Goal: Task Accomplishment & Management: Manage account settings

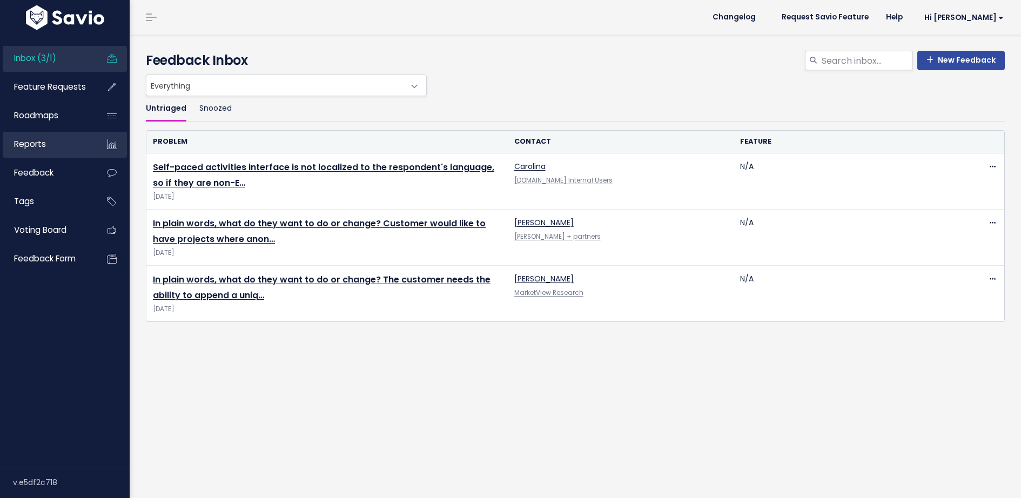
click at [46, 139] on link "Reports" at bounding box center [46, 144] width 87 height 25
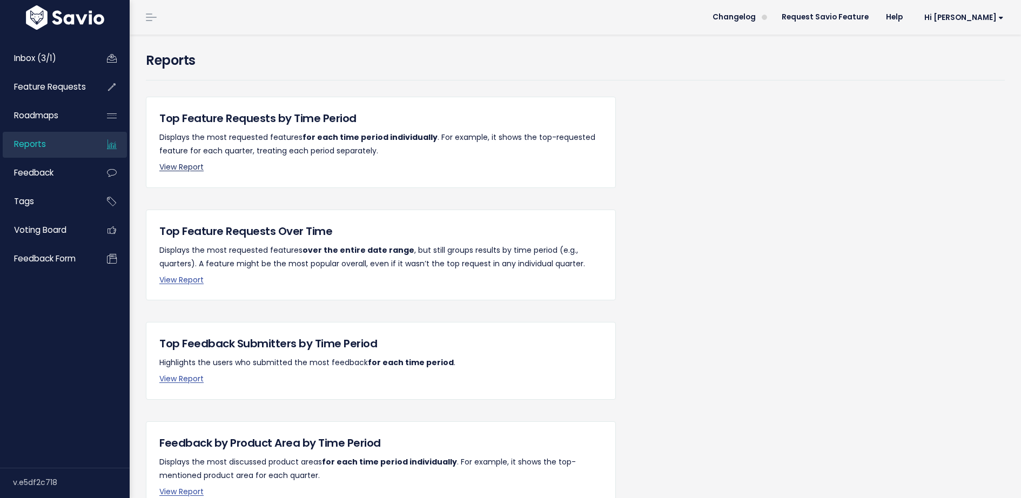
click at [178, 163] on link "View Report" at bounding box center [181, 166] width 44 height 11
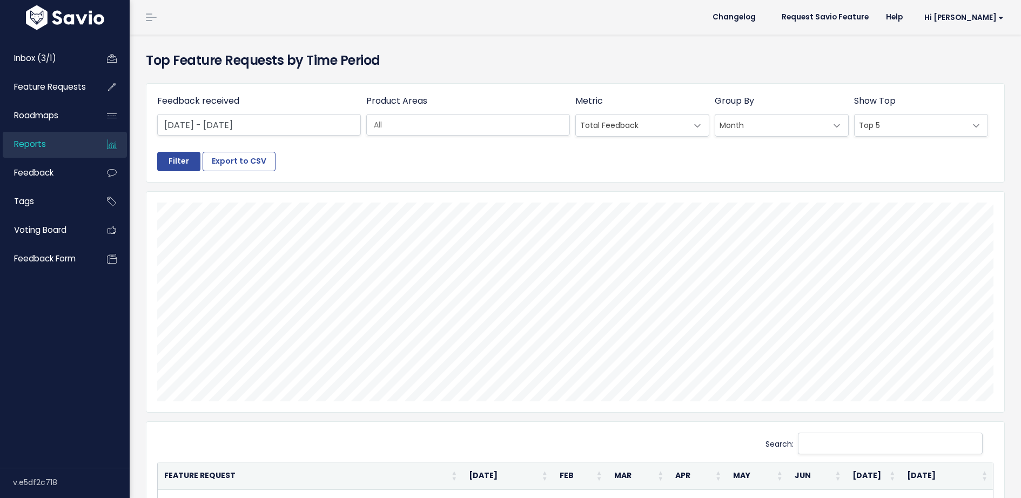
click at [413, 126] on input "search" at bounding box center [474, 124] width 210 height 11
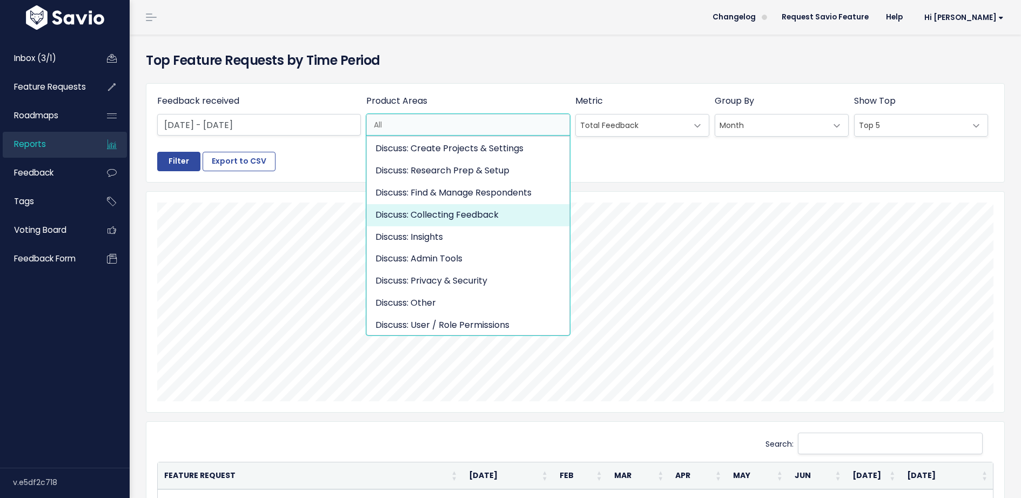
scroll to position [170, 0]
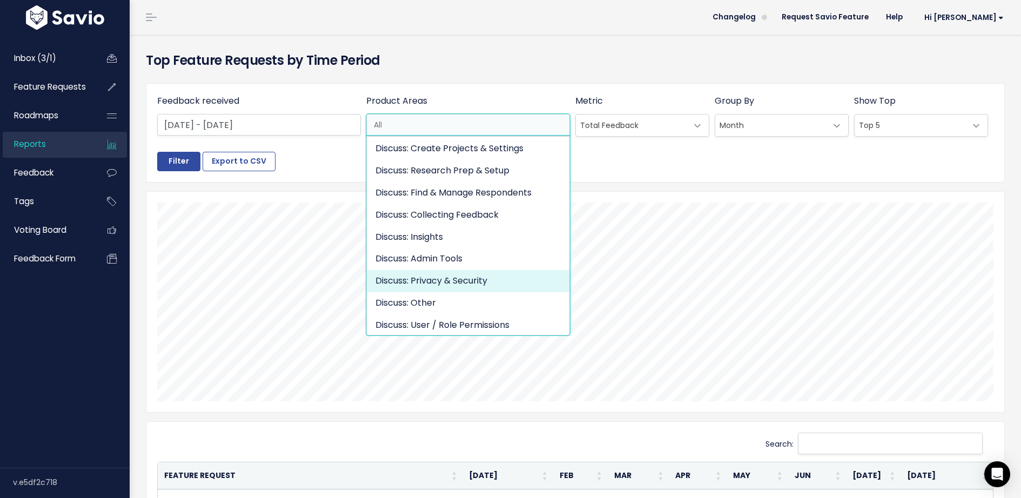
select select "DISCUSS_PLATFORM:PRIVACY_SECURITY"
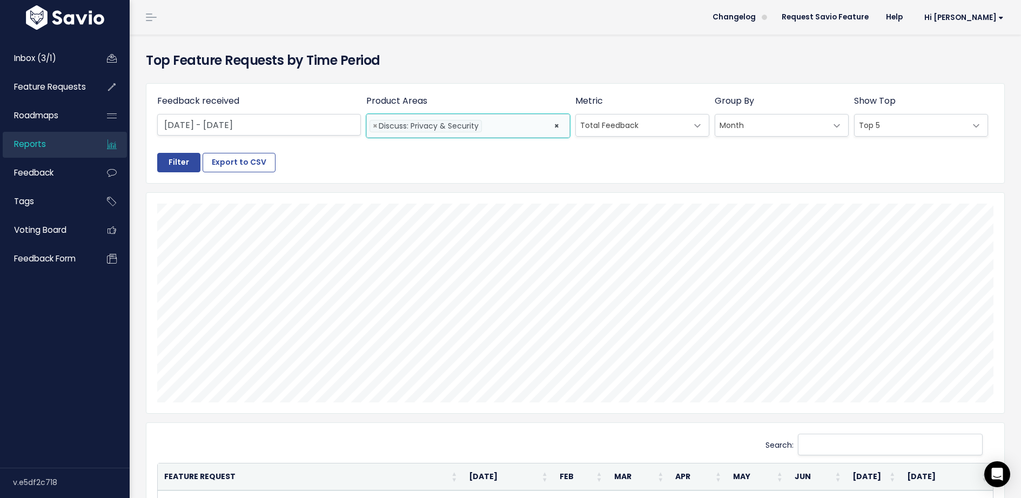
scroll to position [185, 0]
click at [171, 161] on input "Filter" at bounding box center [178, 162] width 43 height 19
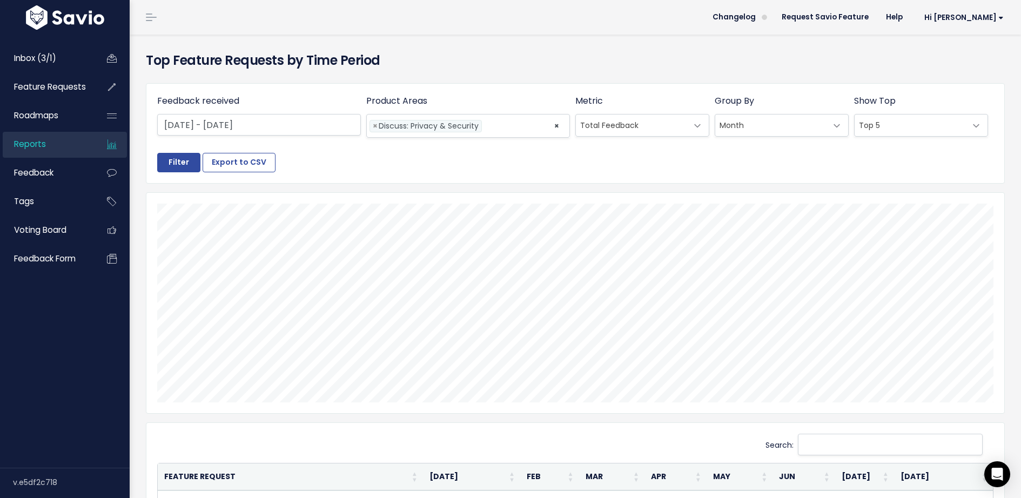
select select
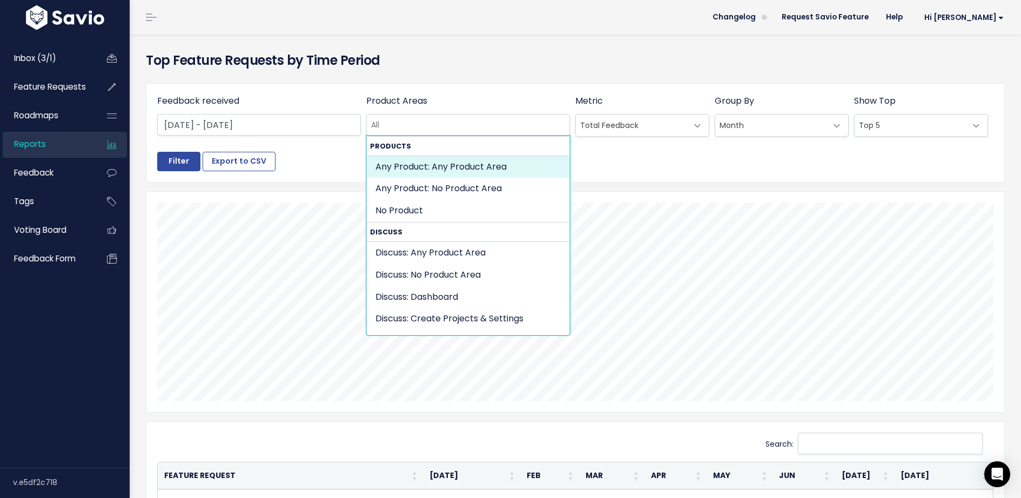
click at [491, 75] on div "Feedback received Jan 1 2025 - Aug 22 2025 Product Areas Any Product: Any Produ…" at bounding box center [575, 380] width 859 height 610
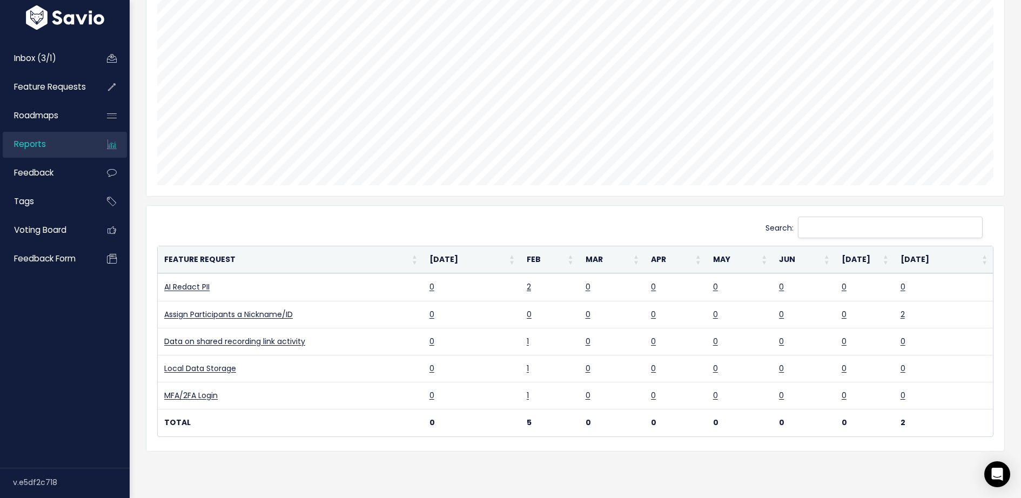
scroll to position [0, 0]
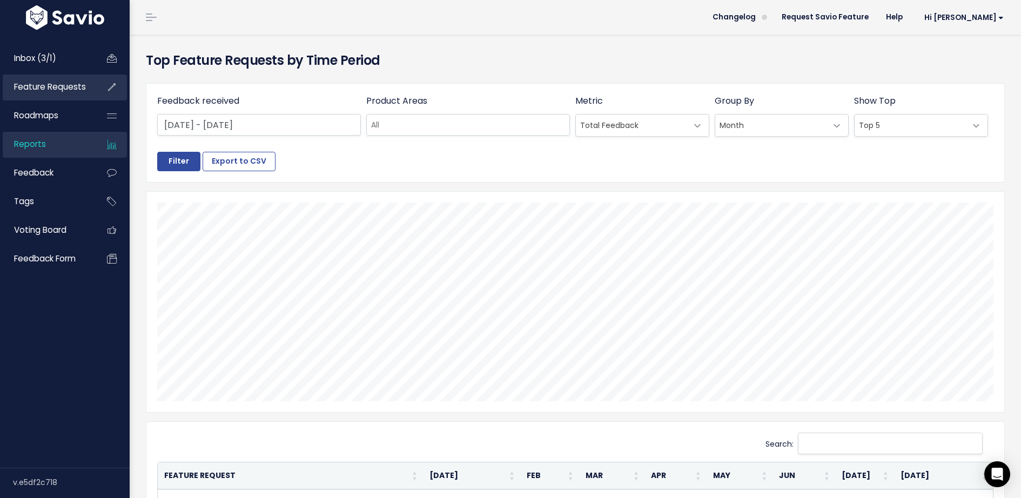
click at [44, 92] on span "Feature Requests" at bounding box center [50, 86] width 72 height 11
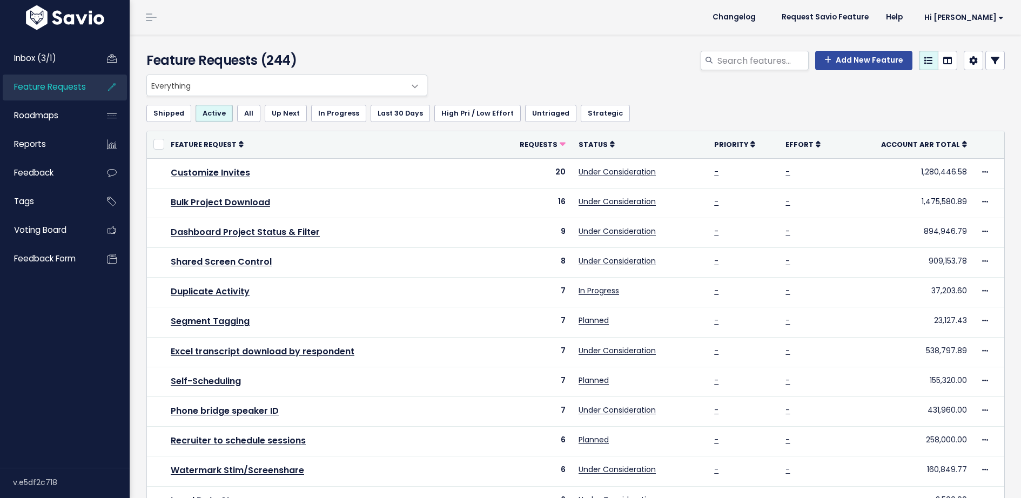
click at [296, 87] on span "Everything" at bounding box center [276, 85] width 258 height 21
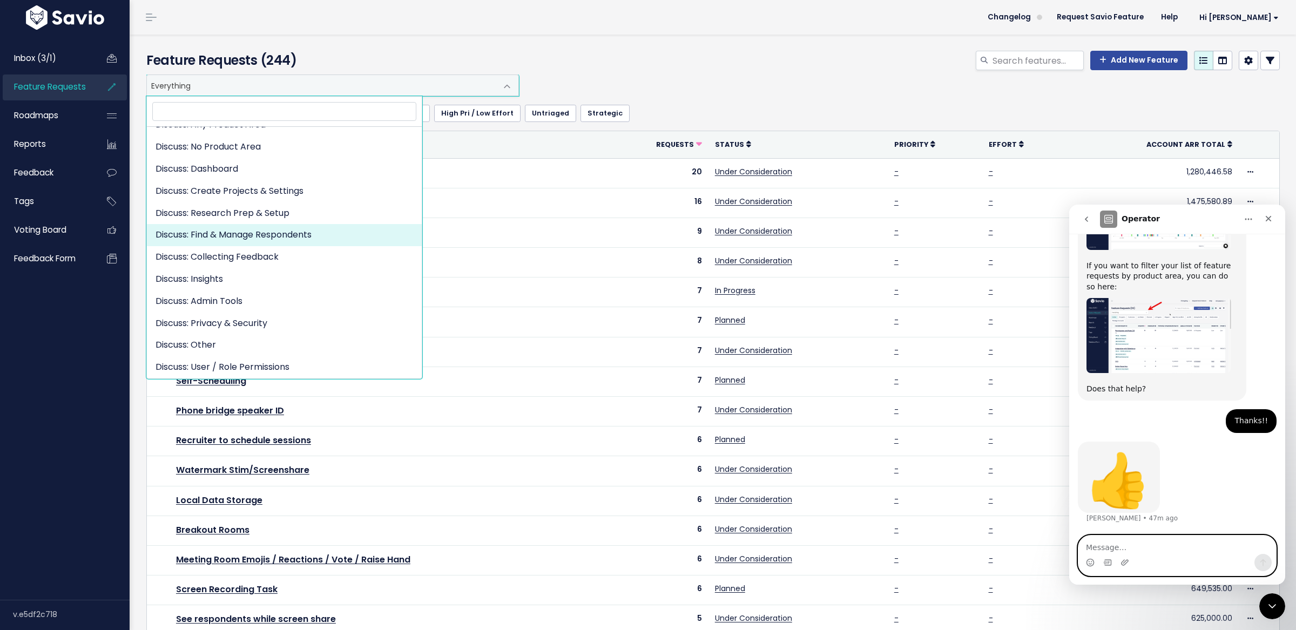
scroll to position [140, 0]
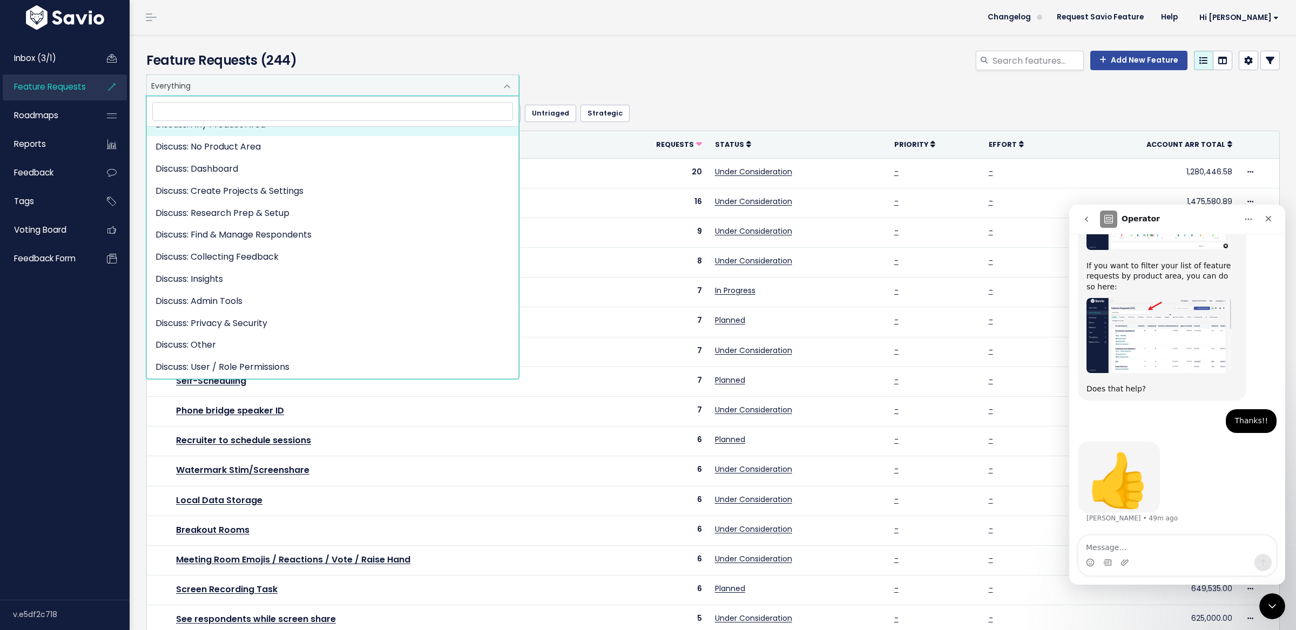
click at [58, 82] on span "Feature Requests" at bounding box center [50, 86] width 72 height 11
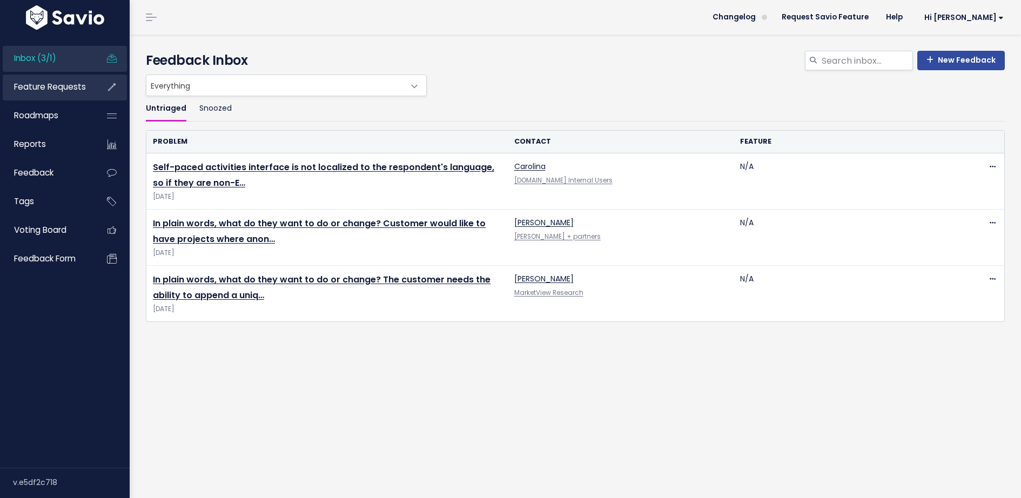
click at [31, 91] on span "Feature Requests" at bounding box center [50, 86] width 72 height 11
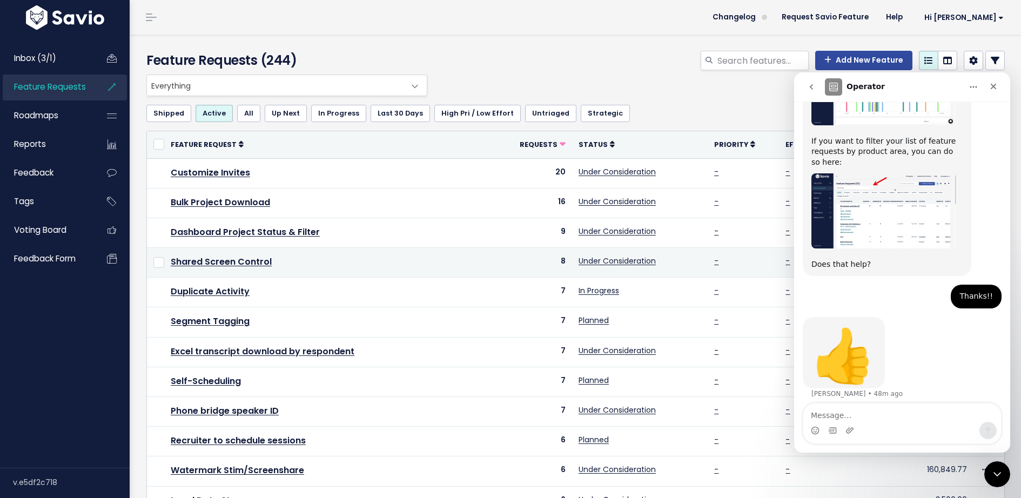
scroll to position [213, 0]
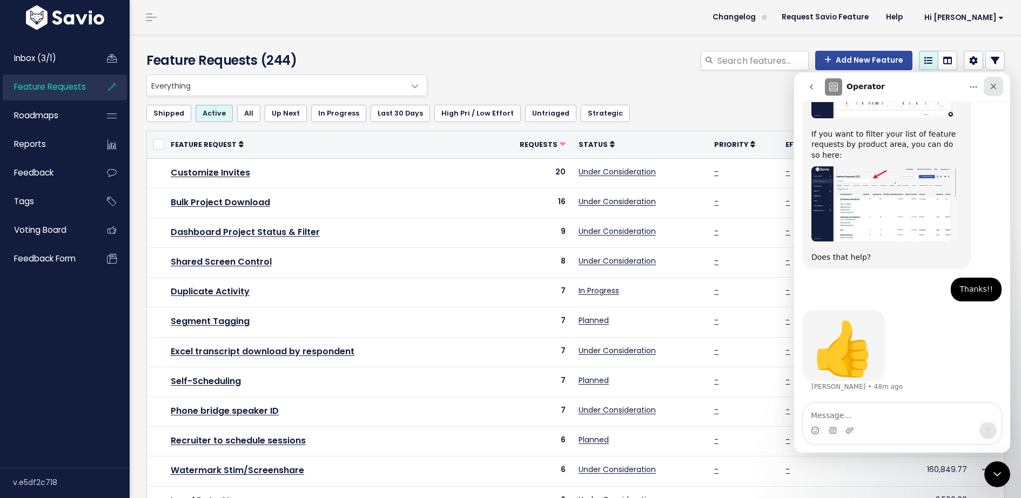
click at [997, 83] on icon "Close" at bounding box center [993, 86] width 9 height 9
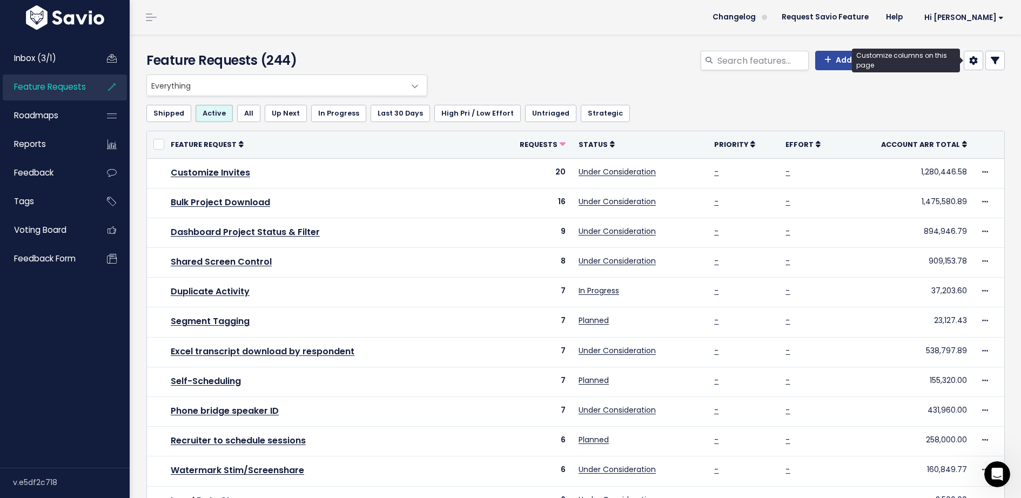
click at [976, 63] on icon at bounding box center [973, 60] width 9 height 9
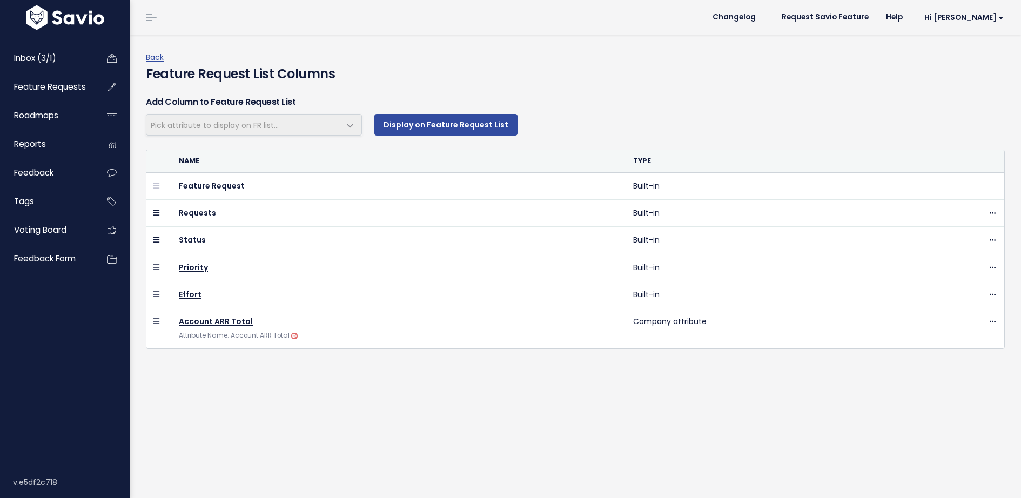
select select
click at [153, 53] on link "Back" at bounding box center [155, 57] width 18 height 11
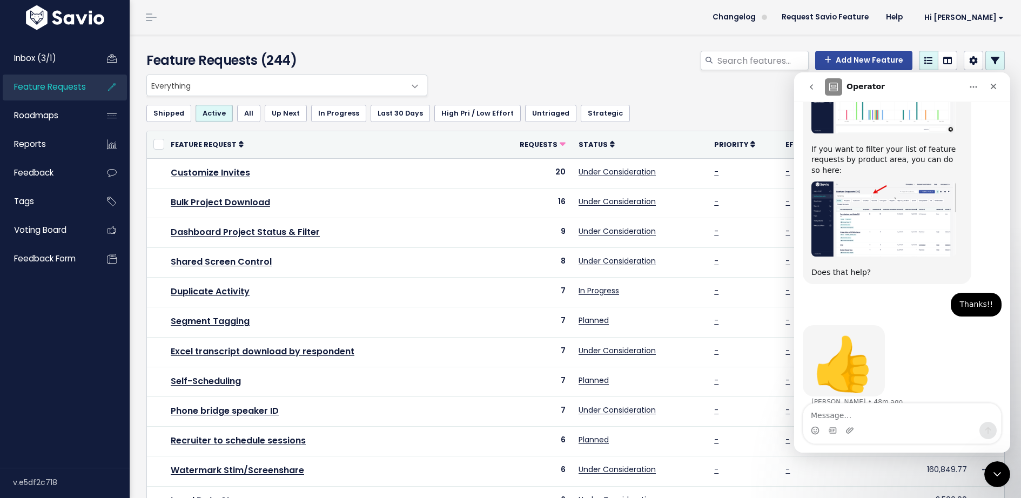
scroll to position [213, 0]
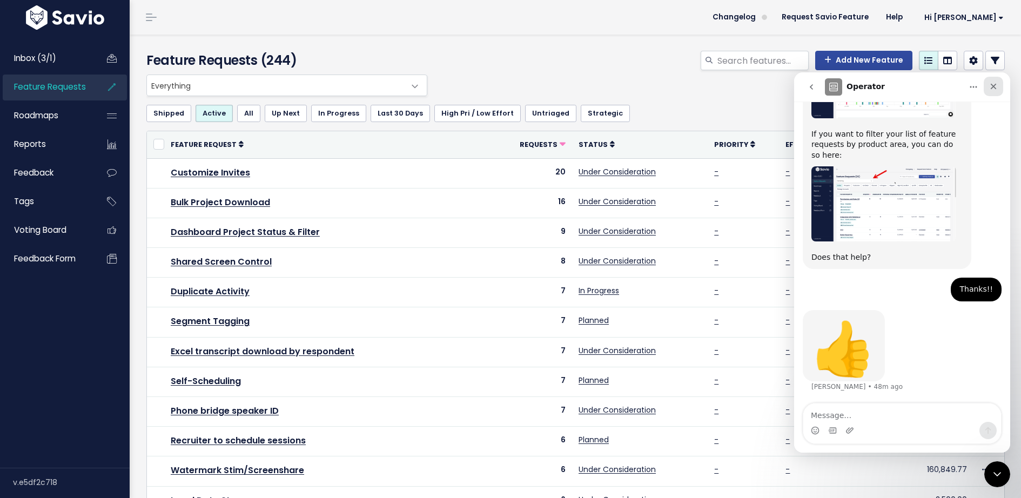
click at [995, 87] on icon "Close" at bounding box center [993, 86] width 9 height 9
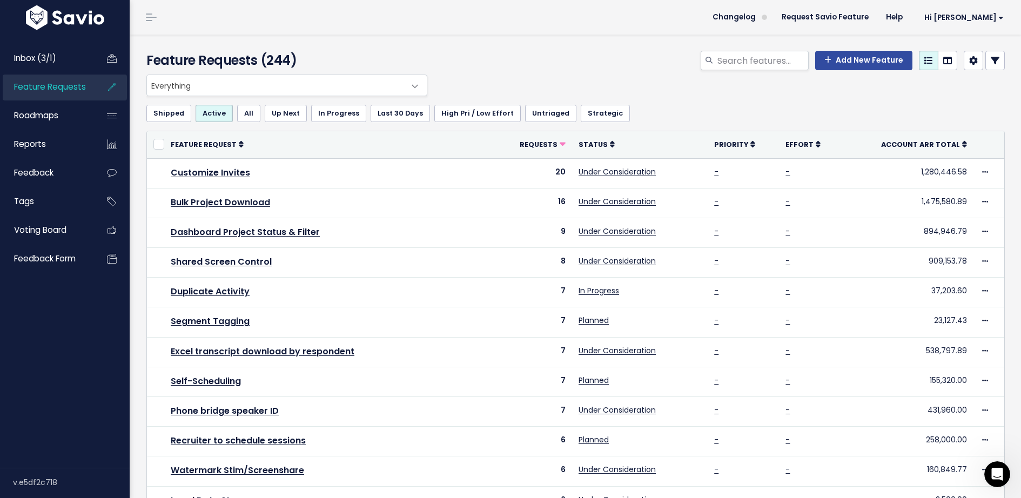
click at [999, 57] on icon at bounding box center [994, 60] width 9 height 9
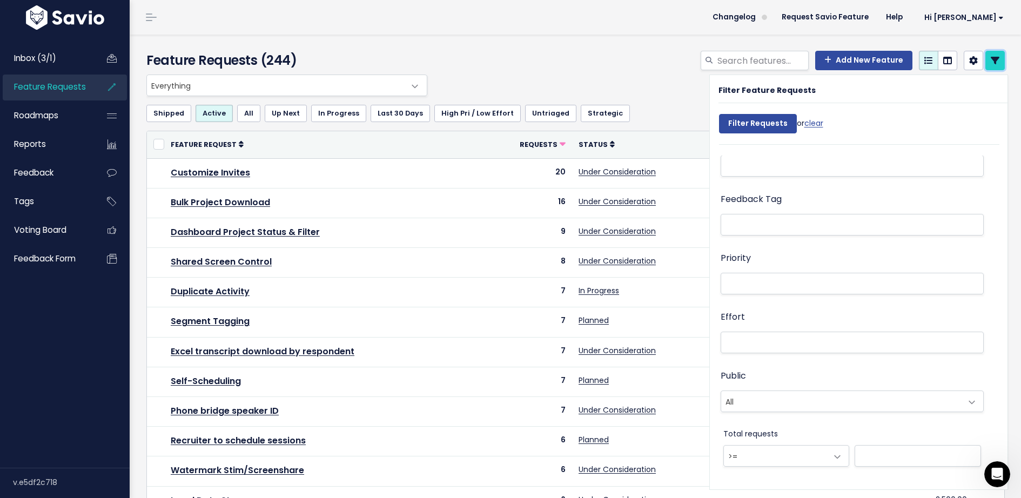
scroll to position [301, 0]
click at [990, 63] on icon at bounding box center [994, 60] width 9 height 9
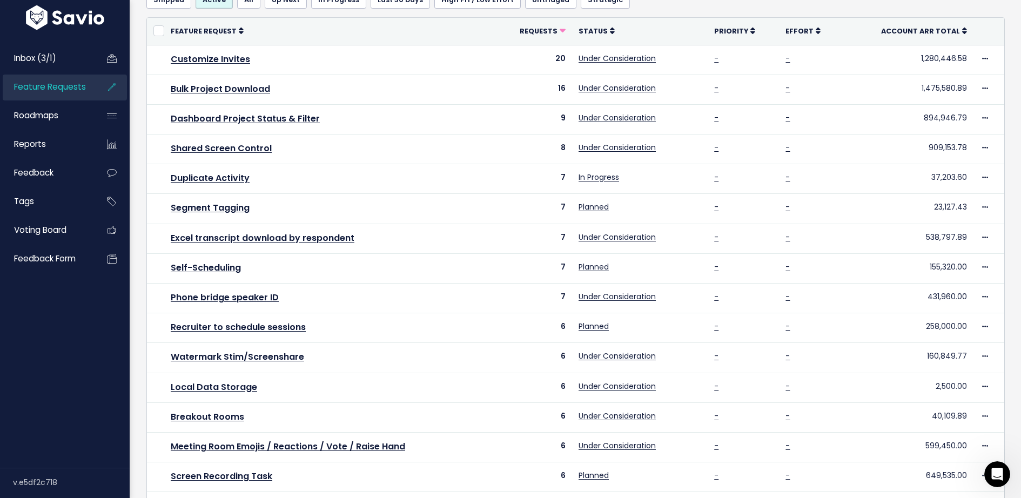
scroll to position [300, 0]
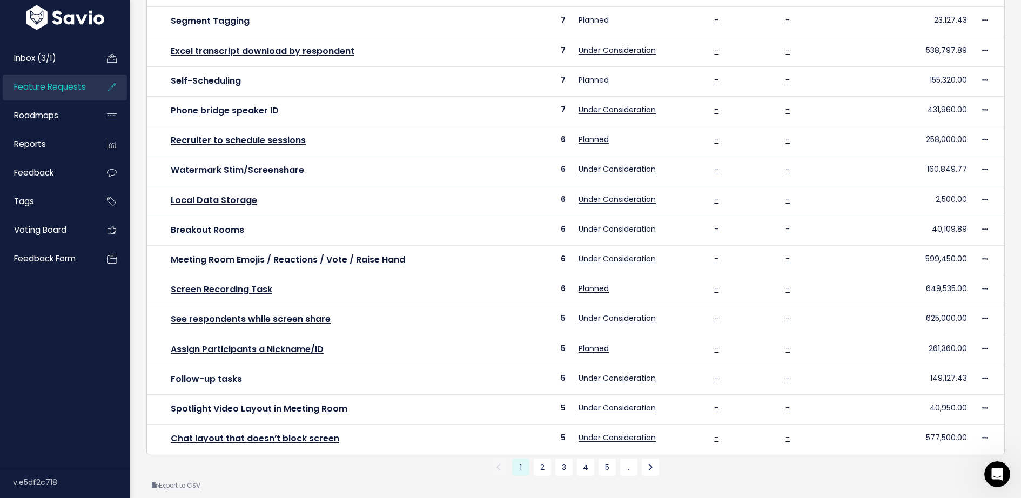
click at [189, 481] on link "Export to CSV" at bounding box center [176, 485] width 49 height 9
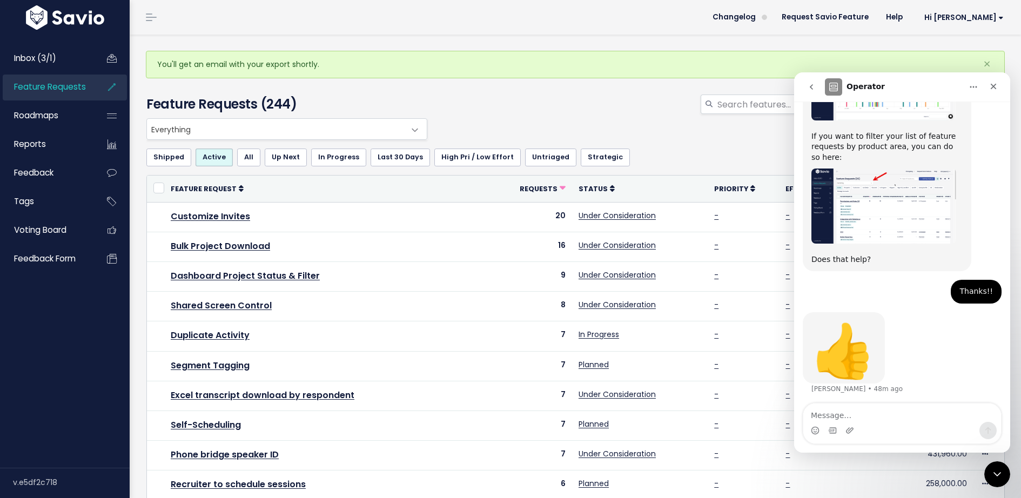
scroll to position [213, 0]
click at [999, 86] on div "Close" at bounding box center [992, 86] width 19 height 19
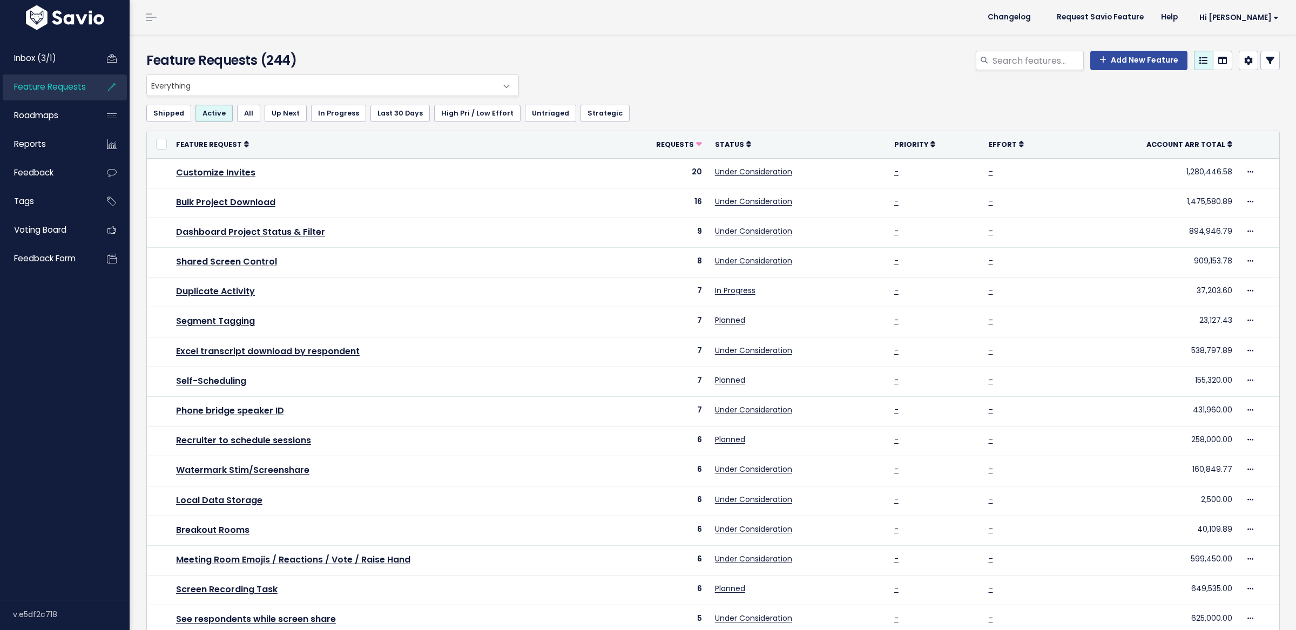
scroll to position [176, 0]
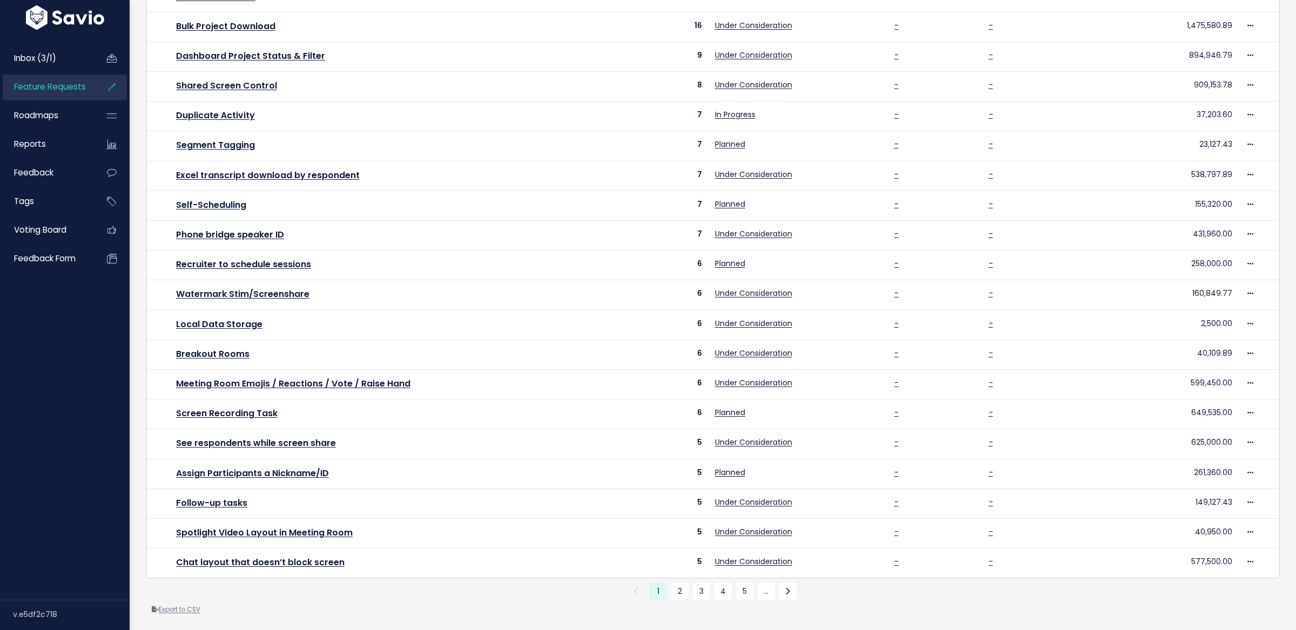
click at [169, 609] on link "Export to CSV" at bounding box center [176, 609] width 49 height 9
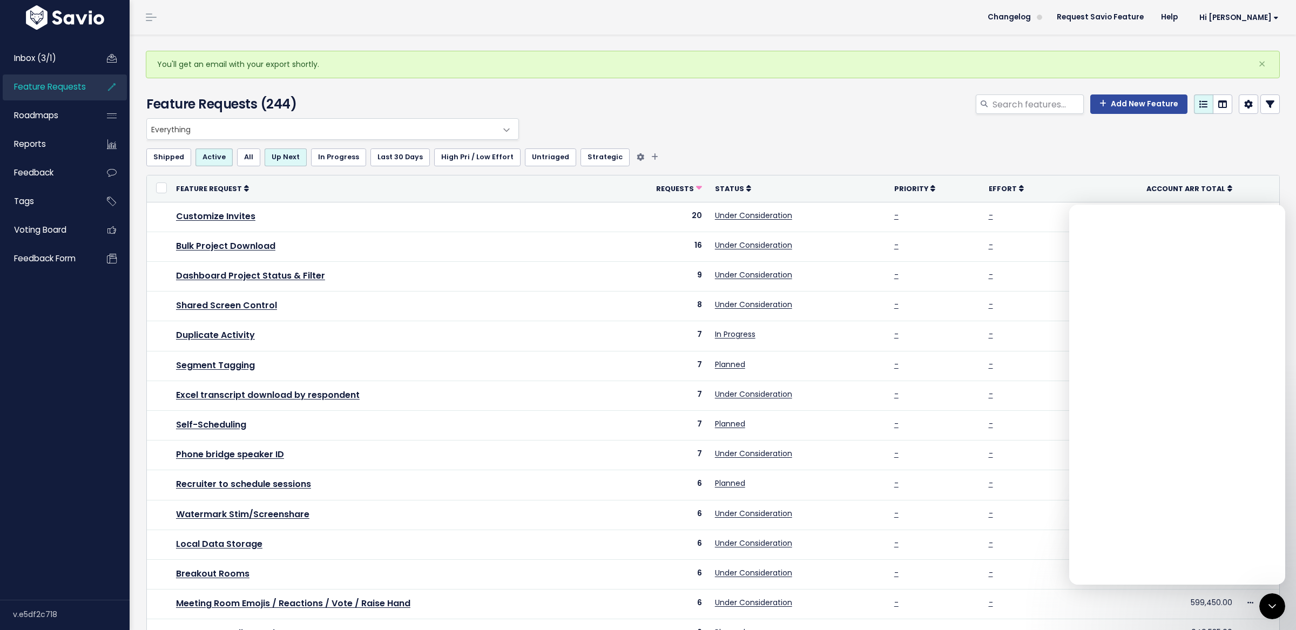
click at [280, 164] on link "Up Next" at bounding box center [286, 157] width 42 height 17
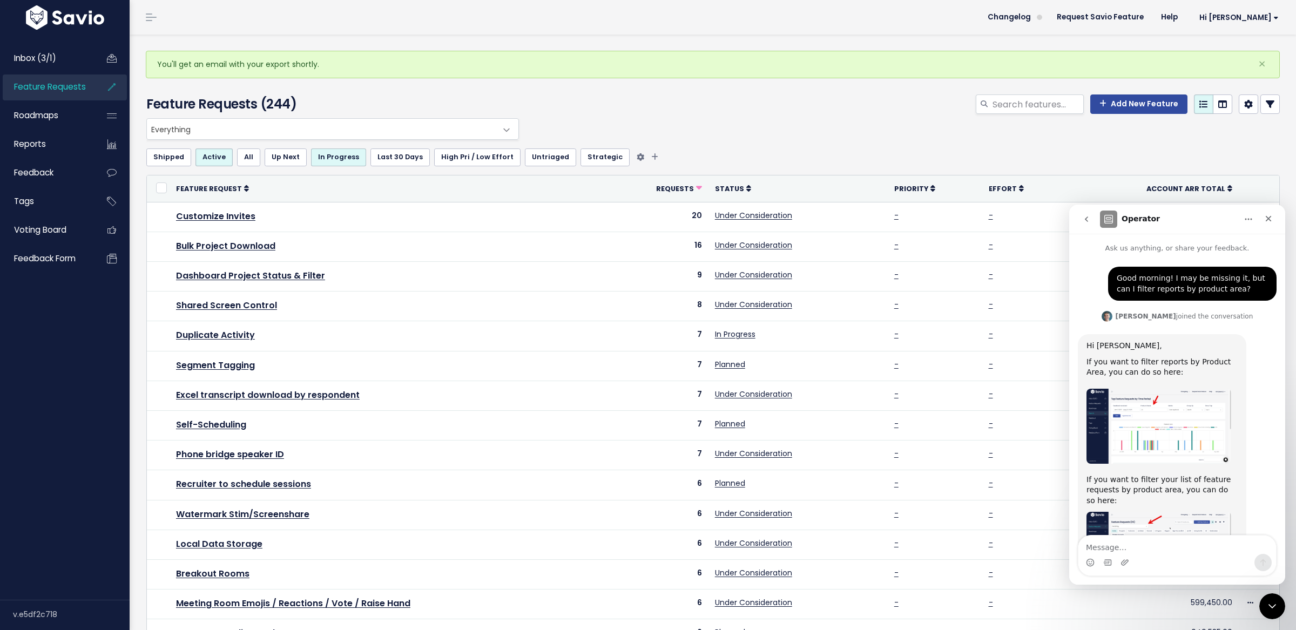
scroll to position [214, 0]
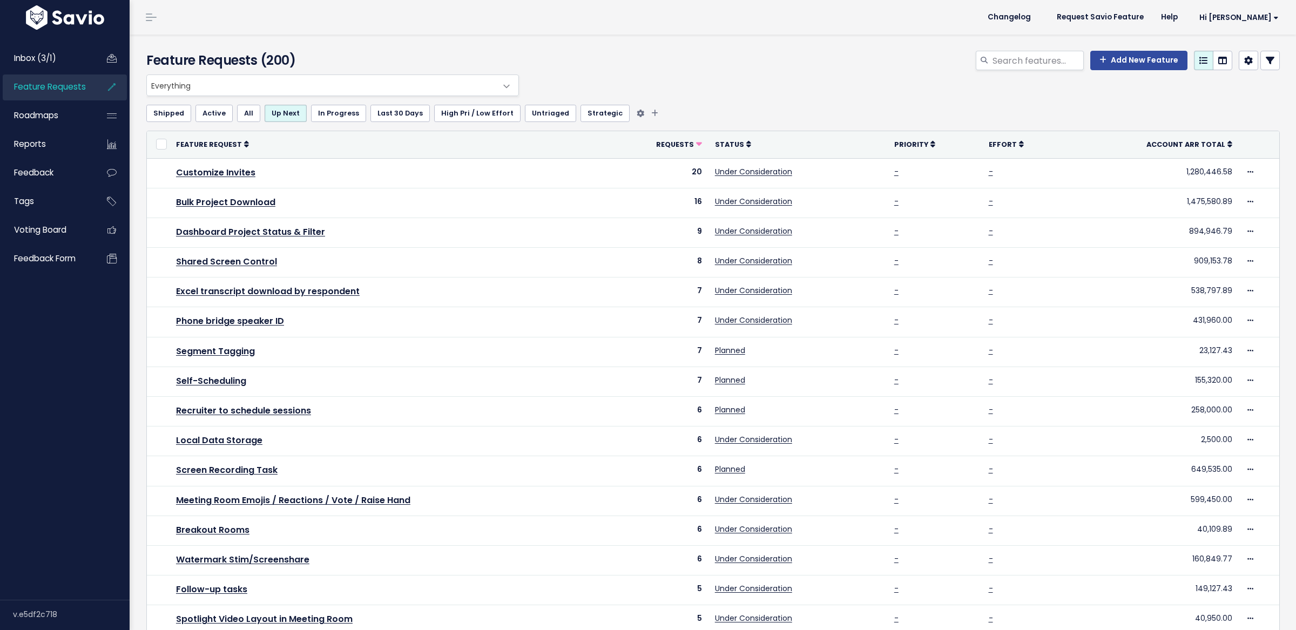
click at [329, 115] on link "In Progress" at bounding box center [338, 113] width 55 height 17
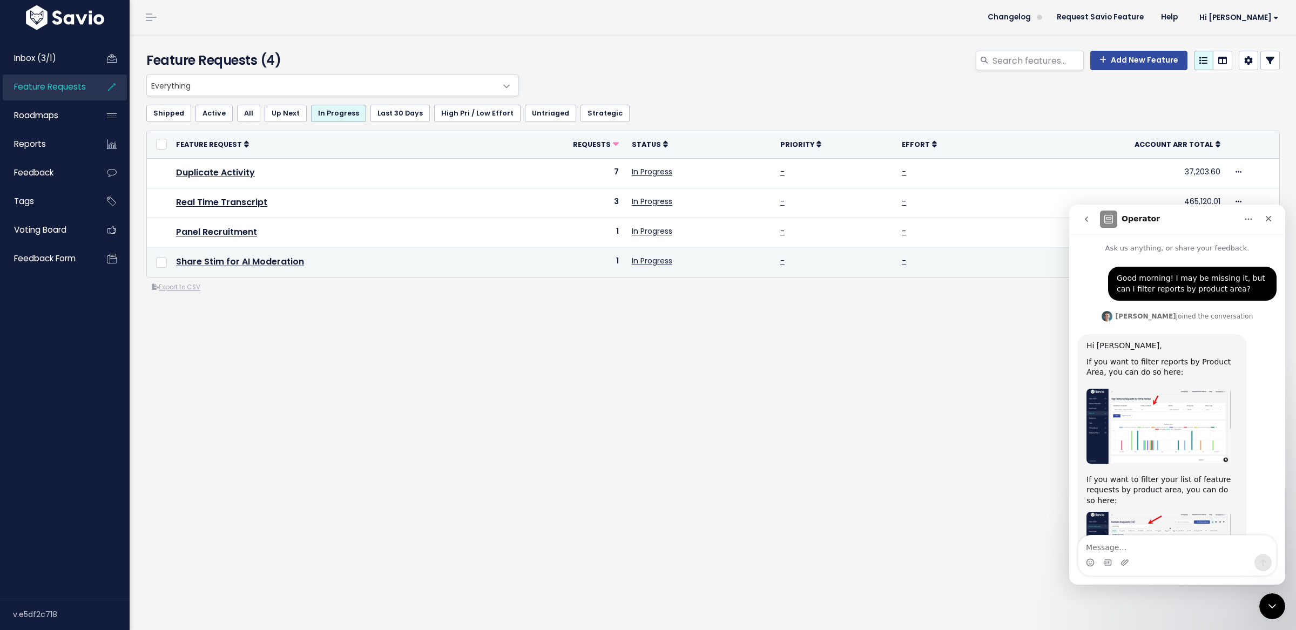
scroll to position [214, 0]
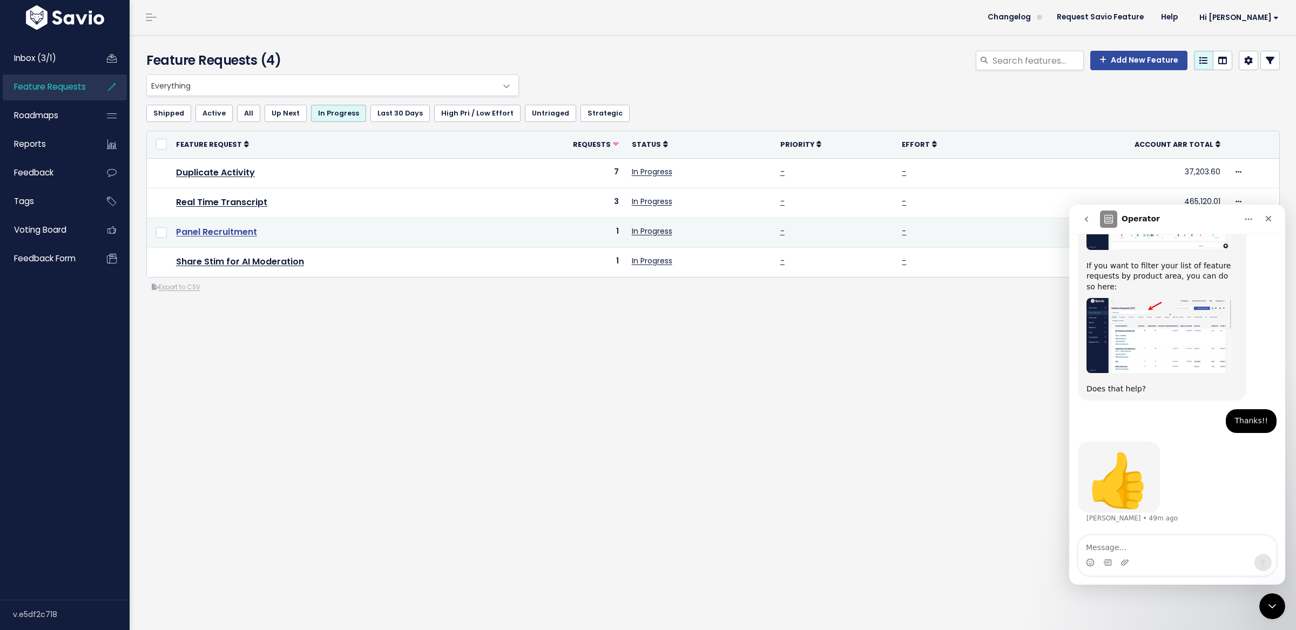
click at [231, 235] on link "Panel Recruitment" at bounding box center [216, 232] width 81 height 12
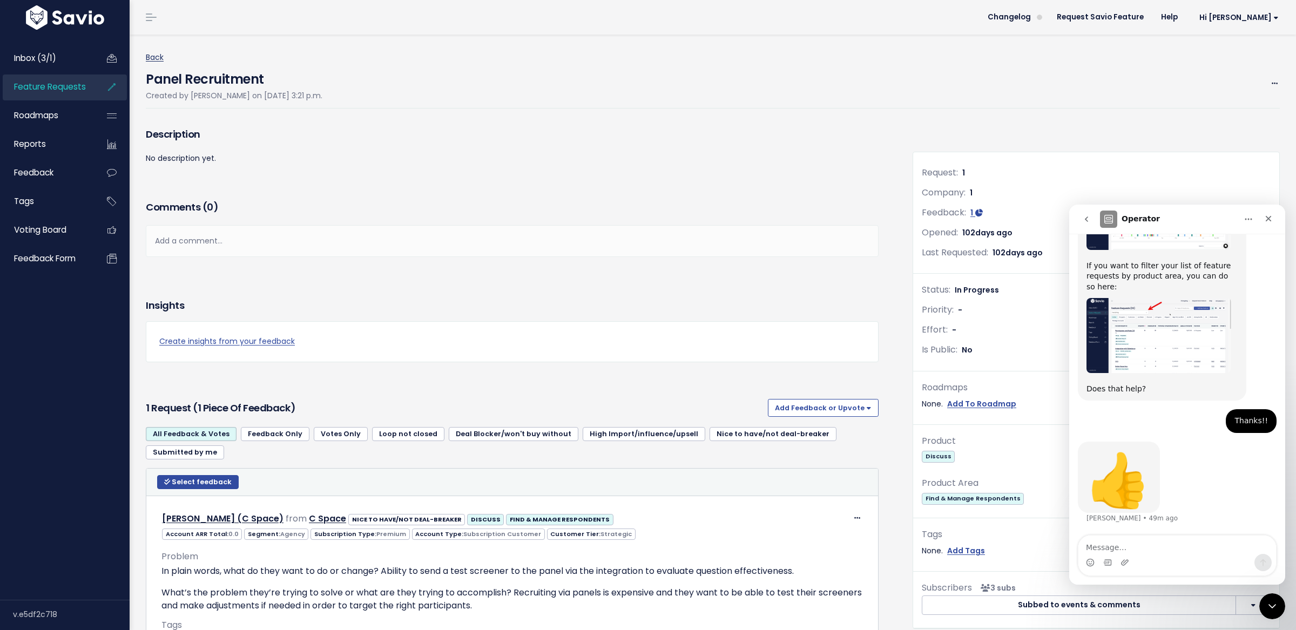
click at [158, 59] on link "Back" at bounding box center [155, 57] width 18 height 11
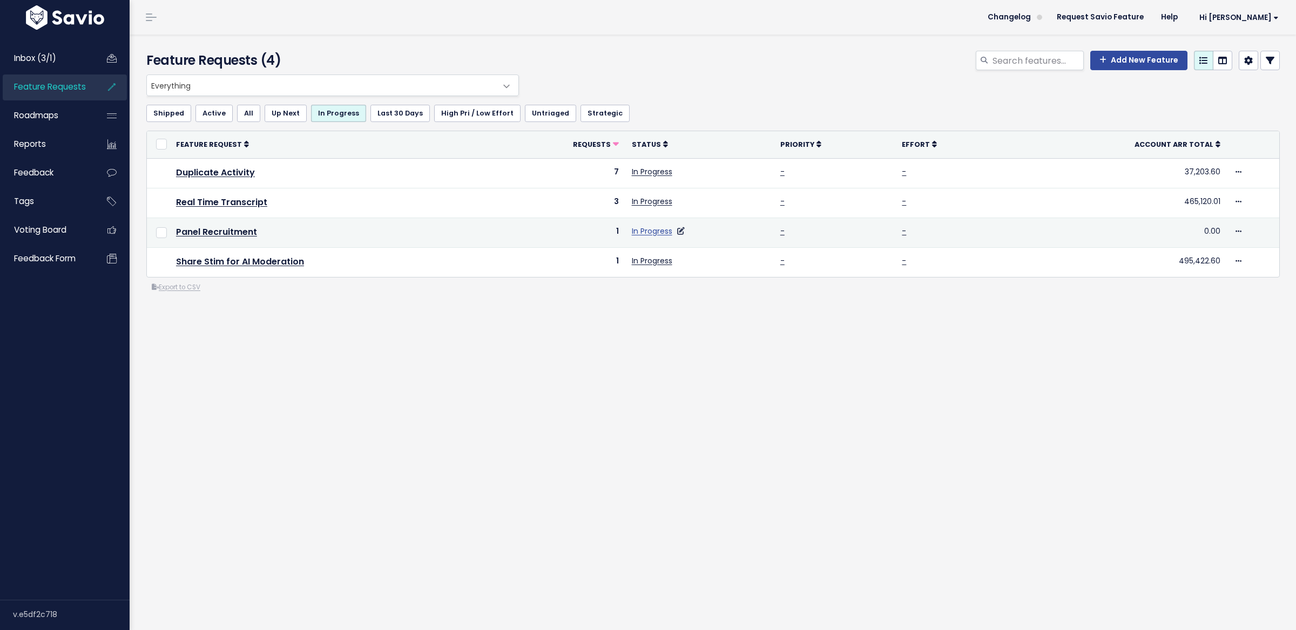
click at [657, 233] on link "In Progress" at bounding box center [652, 231] width 41 height 11
click at [681, 233] on icon at bounding box center [681, 231] width 8 height 8
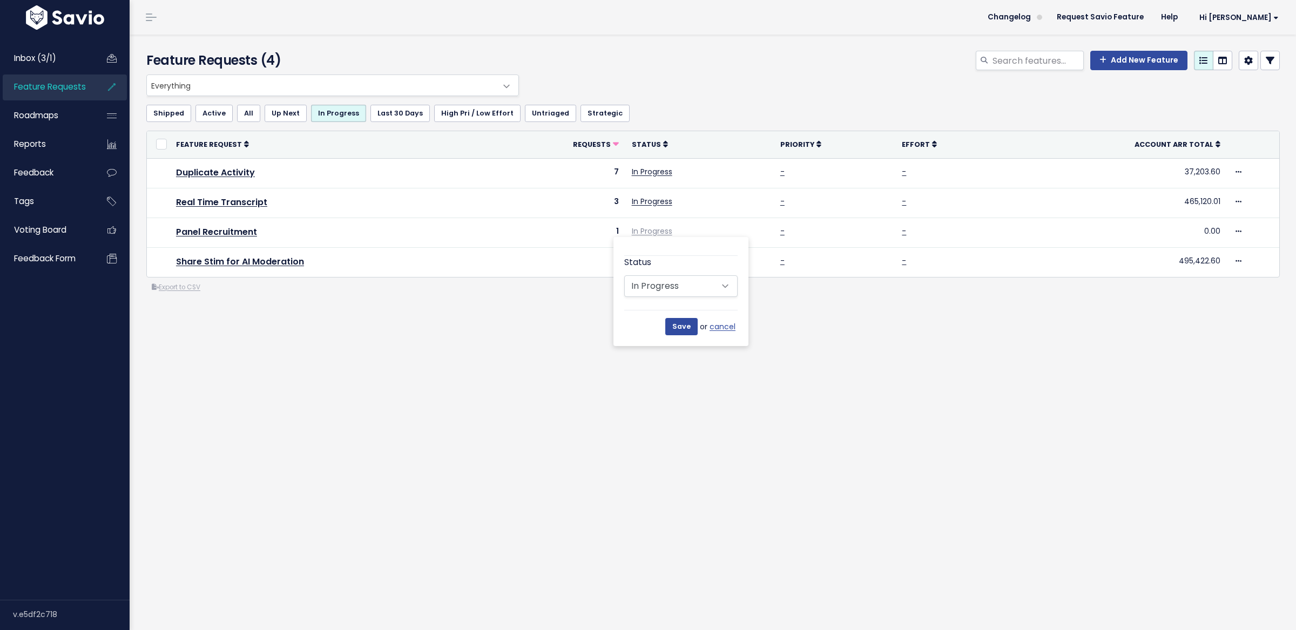
click at [723, 298] on div "Status Untriaged Under Consideration Planned In Progress Done Closed Won't do S…" at bounding box center [680, 291] width 113 height 87
click at [723, 286] on select "Untriaged Under Consideration Planned In Progress Done Closed Won't do" at bounding box center [680, 286] width 113 height 22
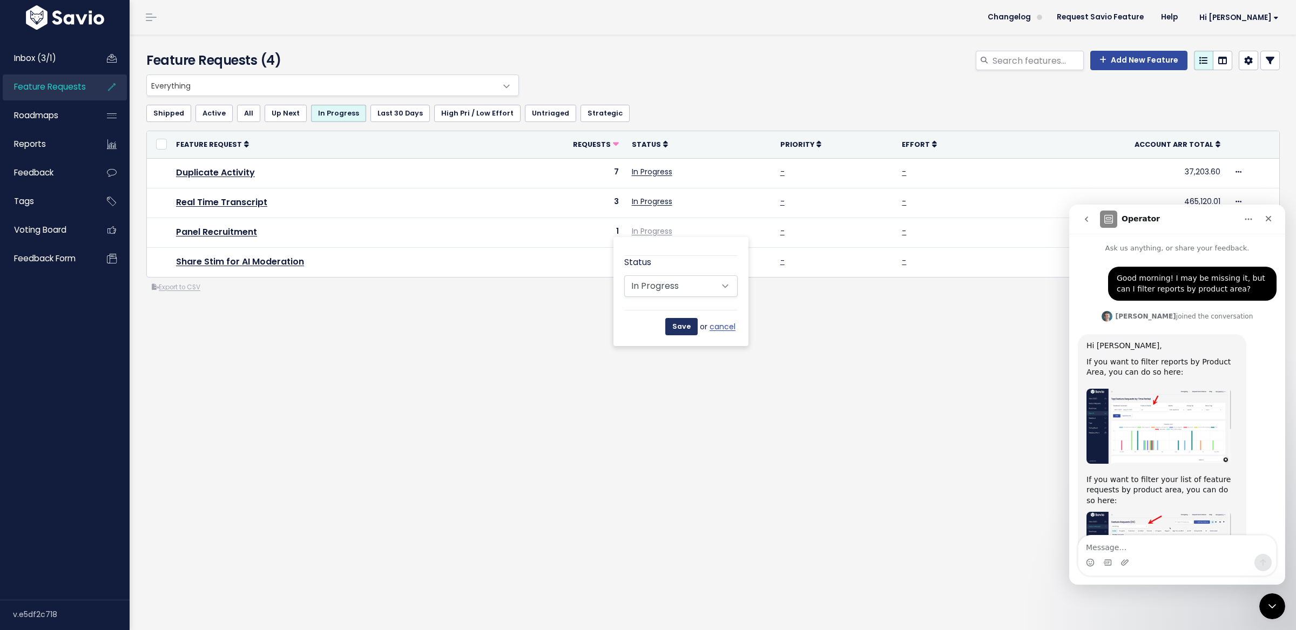
scroll to position [214, 0]
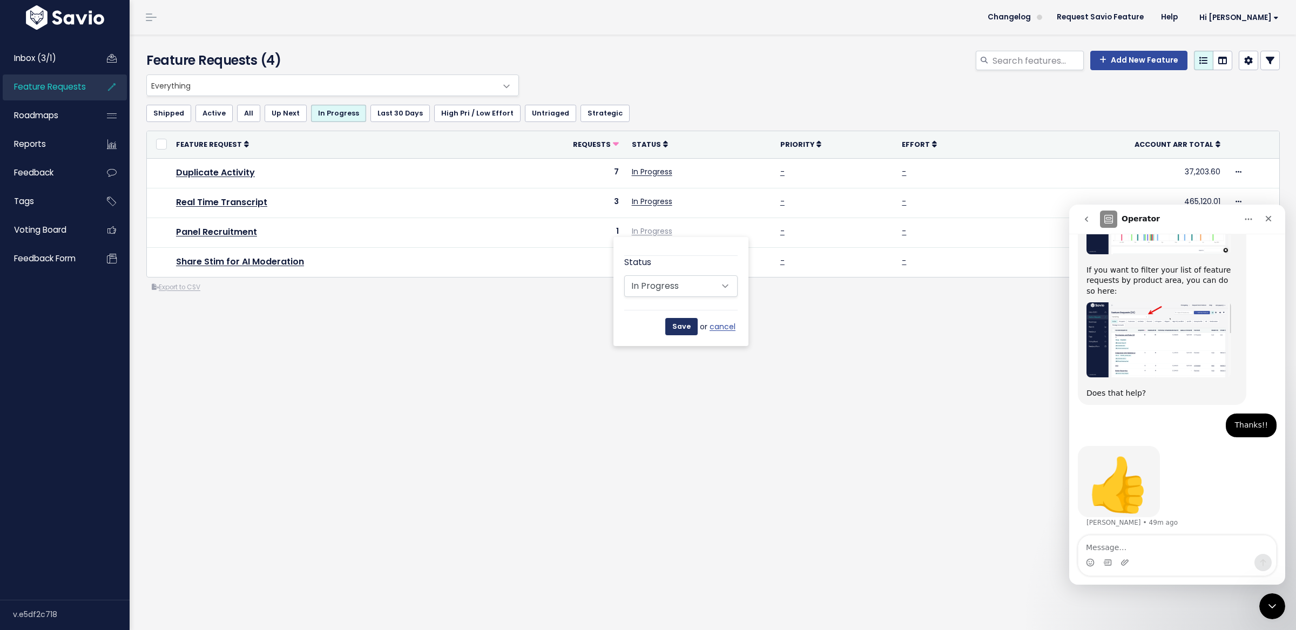
click at [689, 322] on input "Save" at bounding box center [681, 326] width 32 height 17
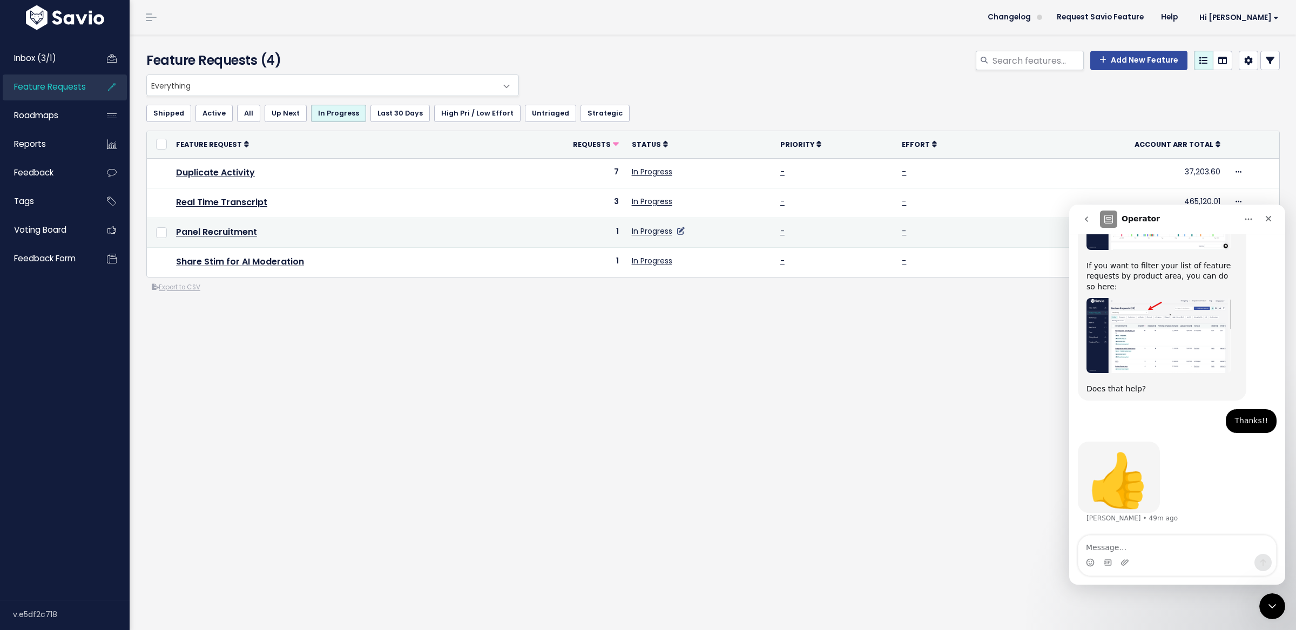
click at [683, 231] on icon at bounding box center [681, 231] width 8 height 8
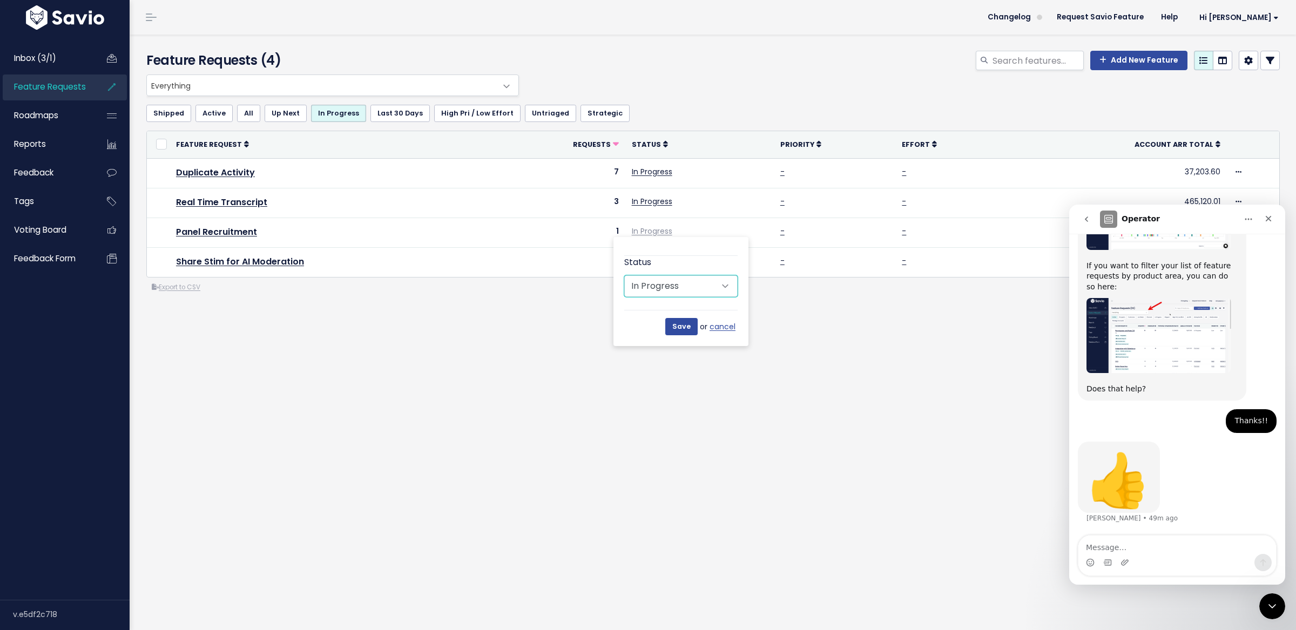
click at [726, 283] on select "Untriaged Under Consideration Planned In Progress Done Closed Won't do" at bounding box center [680, 286] width 113 height 22
select select "SHIPPED"
click at [624, 275] on select "Untriaged Under Consideration Planned In Progress Done Closed Won't do" at bounding box center [680, 286] width 113 height 22
click at [680, 328] on input "Save" at bounding box center [681, 326] width 32 height 17
click at [429, 329] on div "Everything Any Product: Any Product Area Any Product: No Product Area No Produc…" at bounding box center [713, 228] width 1150 height 306
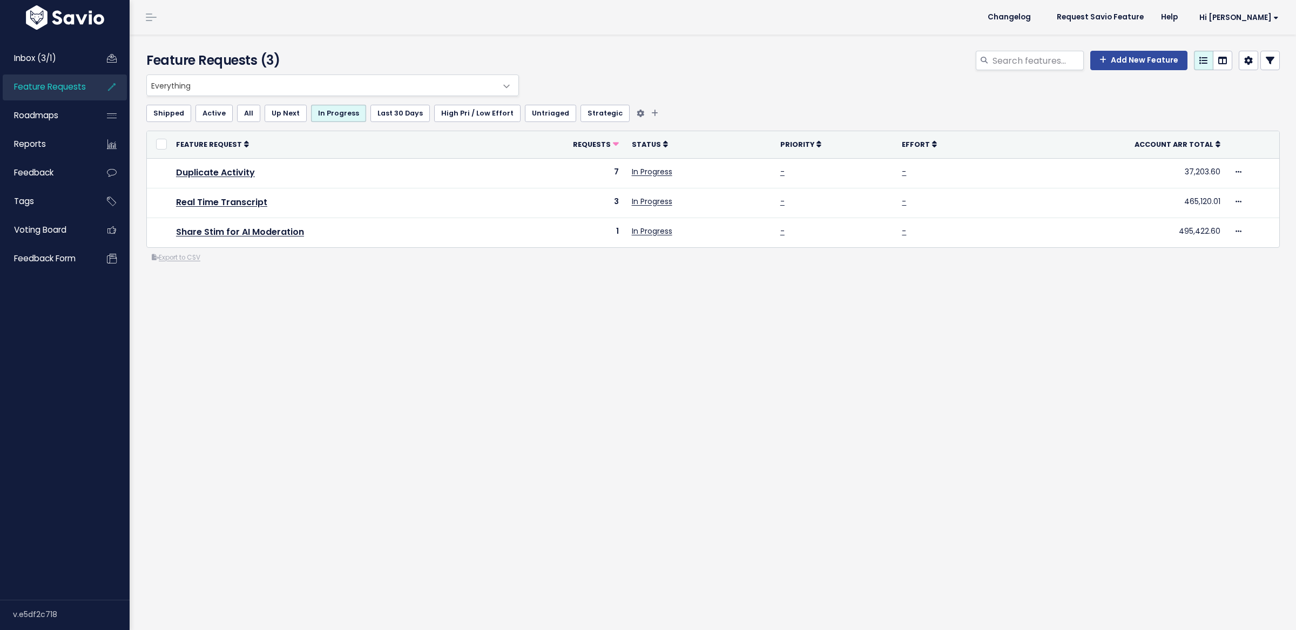
click at [288, 111] on link "Up Next" at bounding box center [286, 113] width 42 height 17
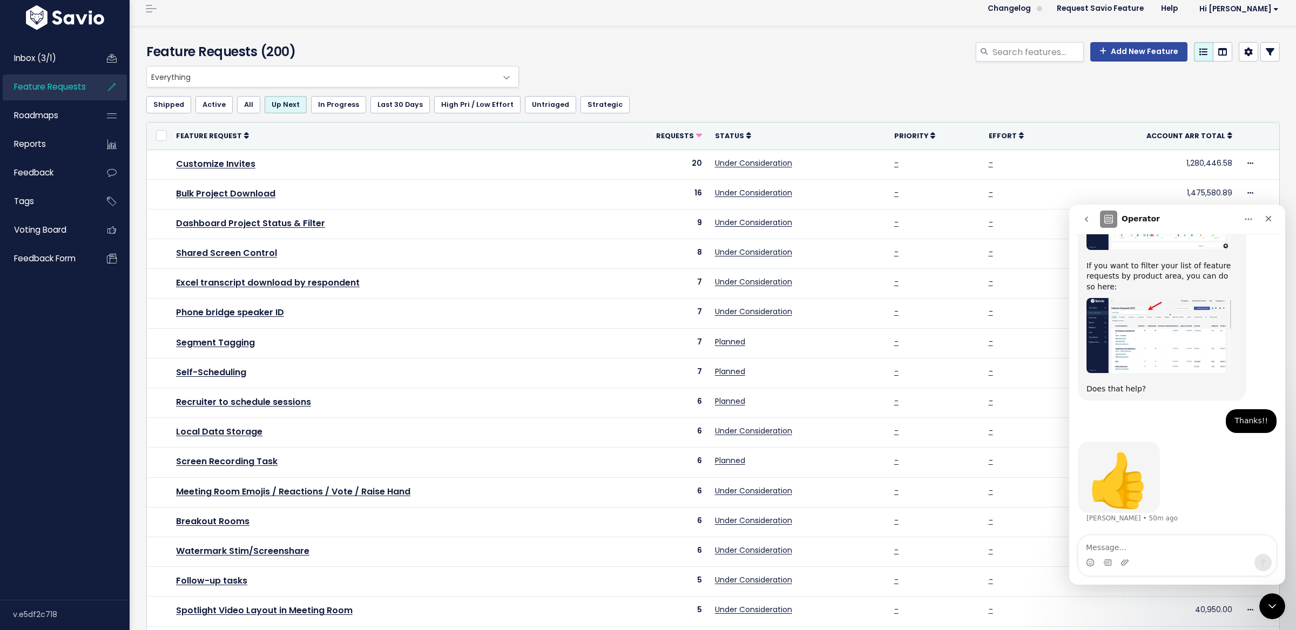
scroll to position [6, 0]
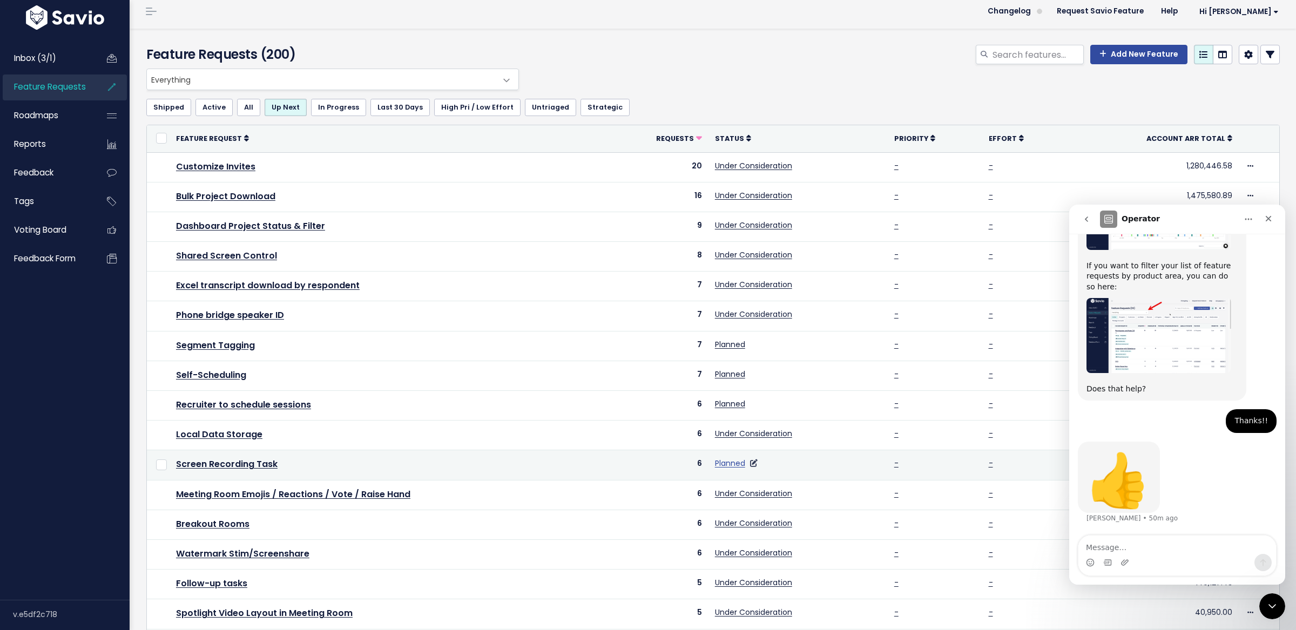
click at [734, 461] on link "Planned" at bounding box center [730, 463] width 30 height 11
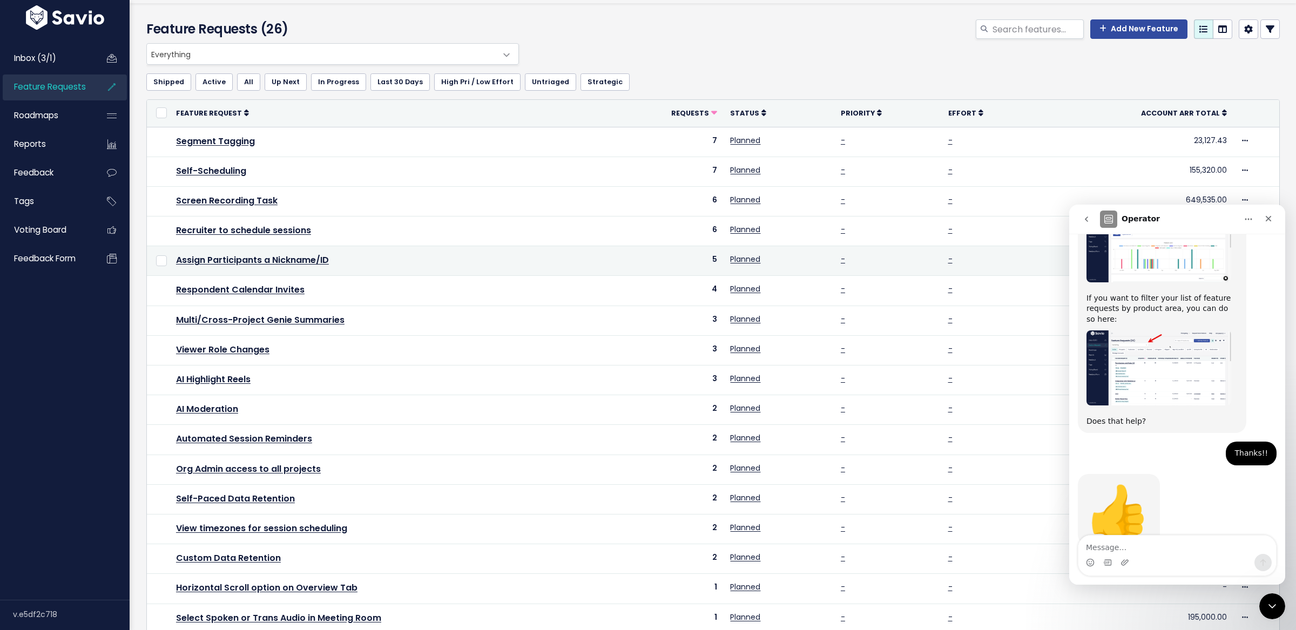
scroll to position [214, 0]
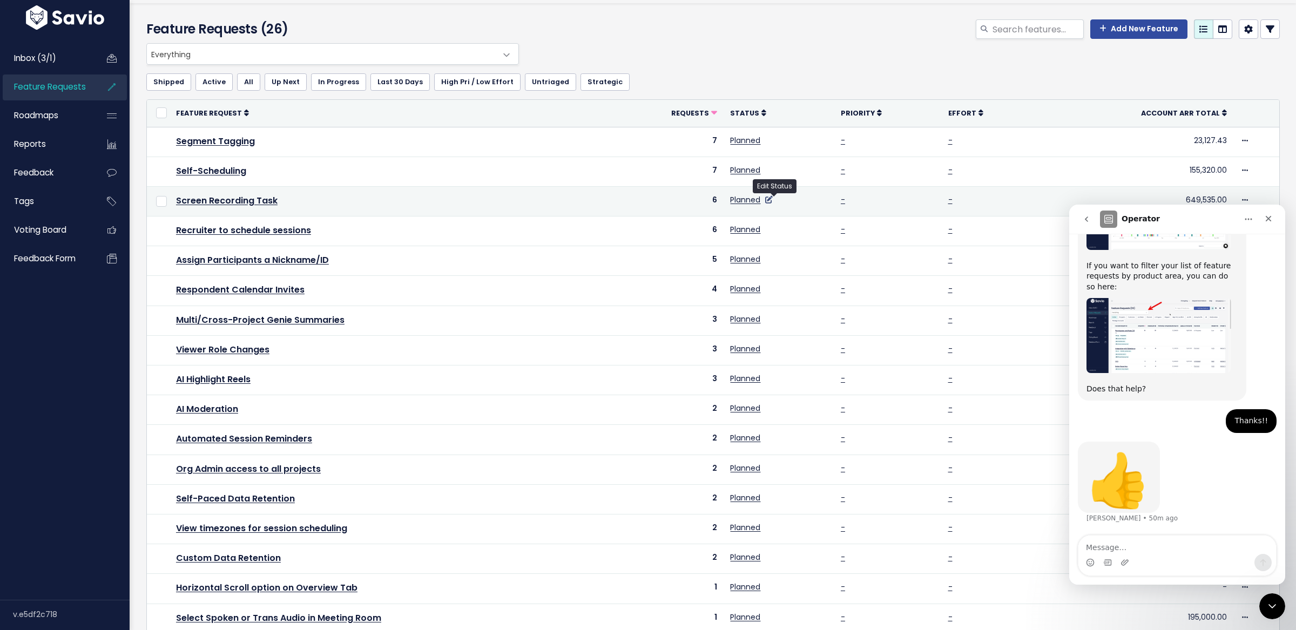
click at [773, 199] on icon at bounding box center [769, 200] width 8 height 8
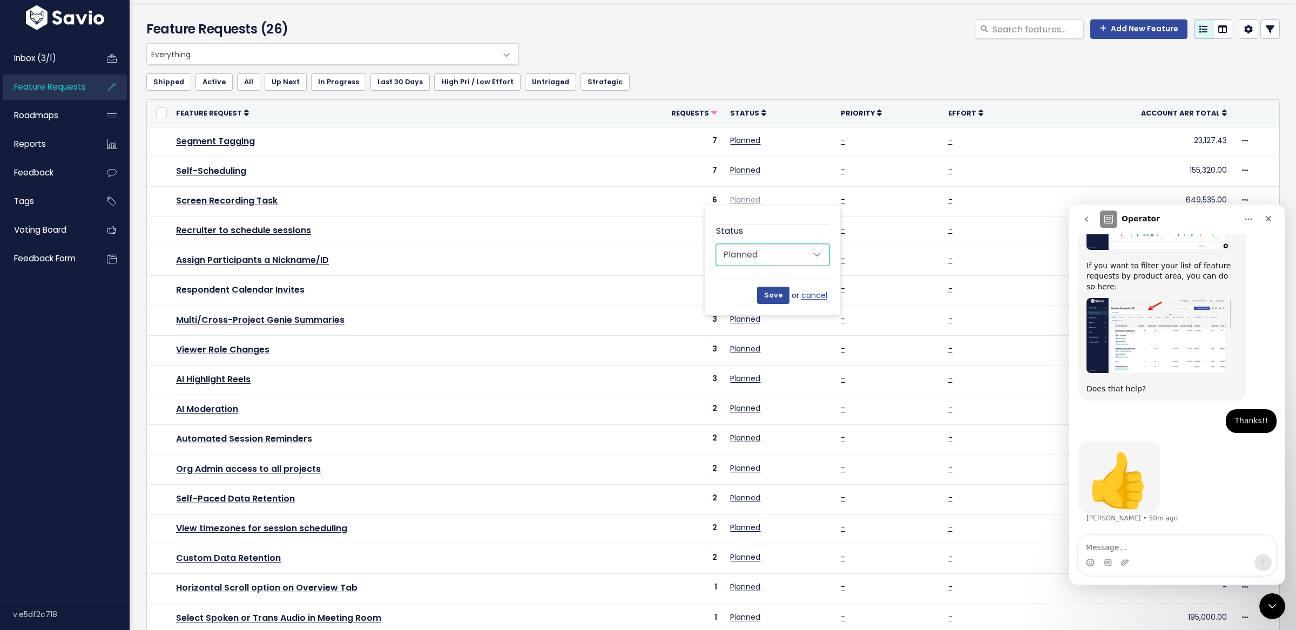
click at [825, 251] on select "Untriaged Under Consideration Planned In Progress Done Closed Won't do" at bounding box center [772, 255] width 113 height 22
click at [685, 45] on div "Everything Any Product: Any Product Area Any Product: No Product Area No Produc…" at bounding box center [711, 54] width 1134 height 22
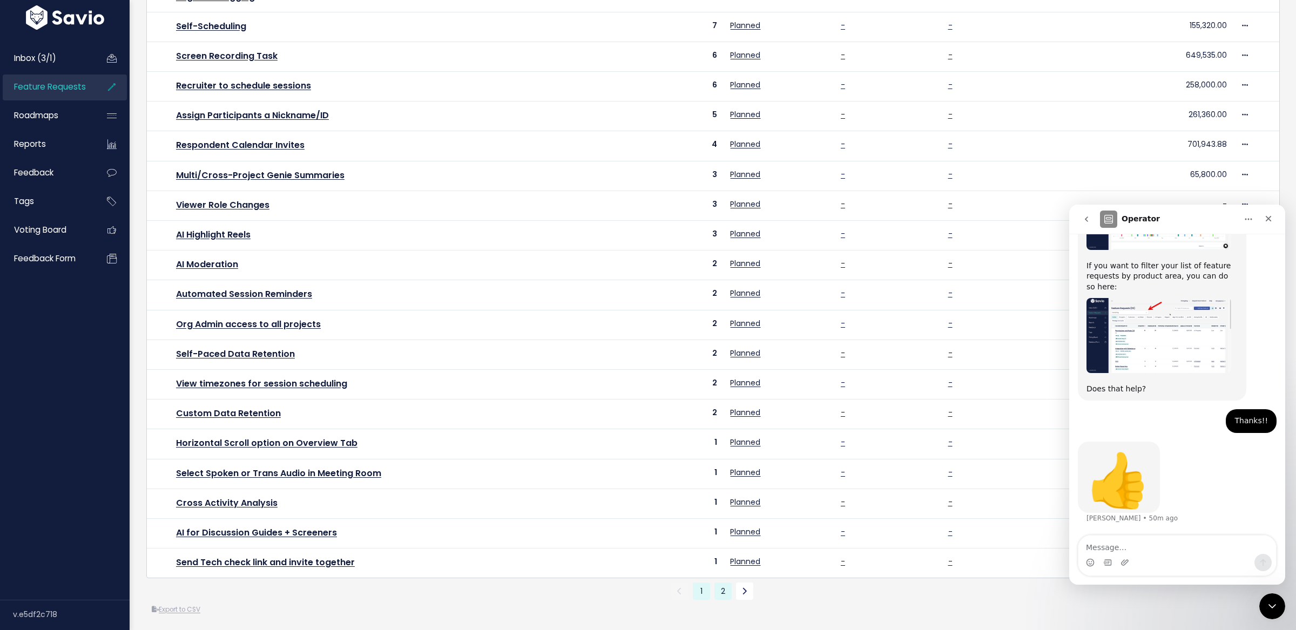
click at [727, 592] on link "2" at bounding box center [723, 591] width 17 height 17
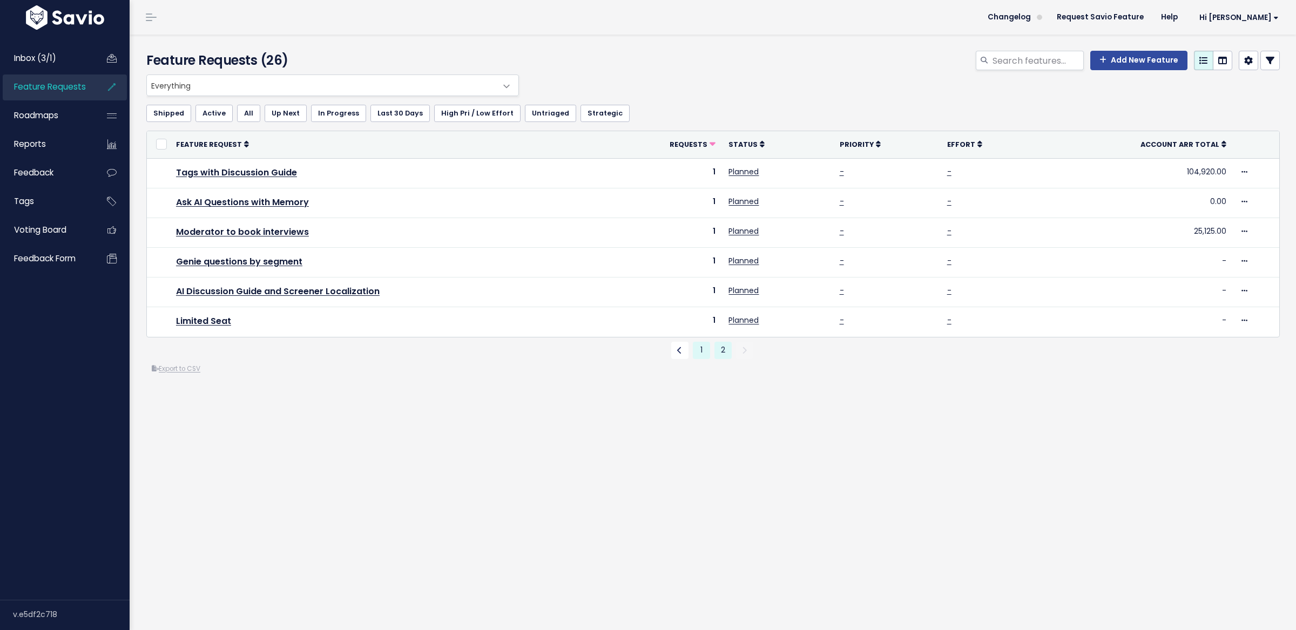
click at [704, 345] on link "1" at bounding box center [701, 350] width 17 height 17
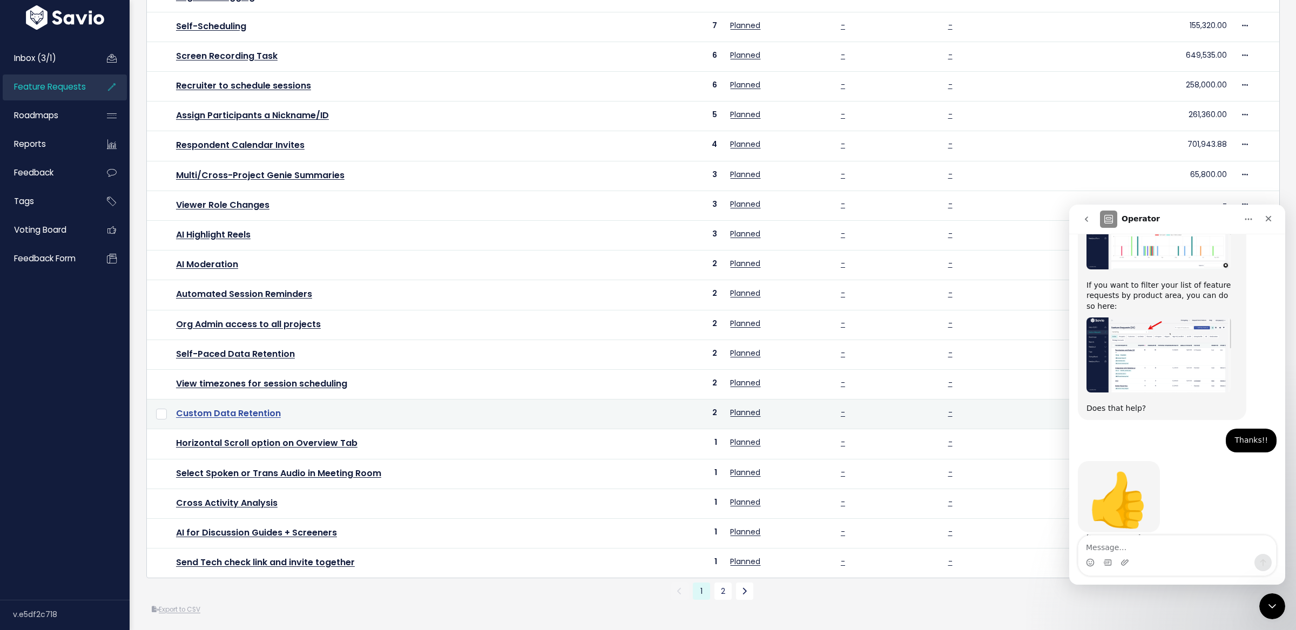
scroll to position [214, 0]
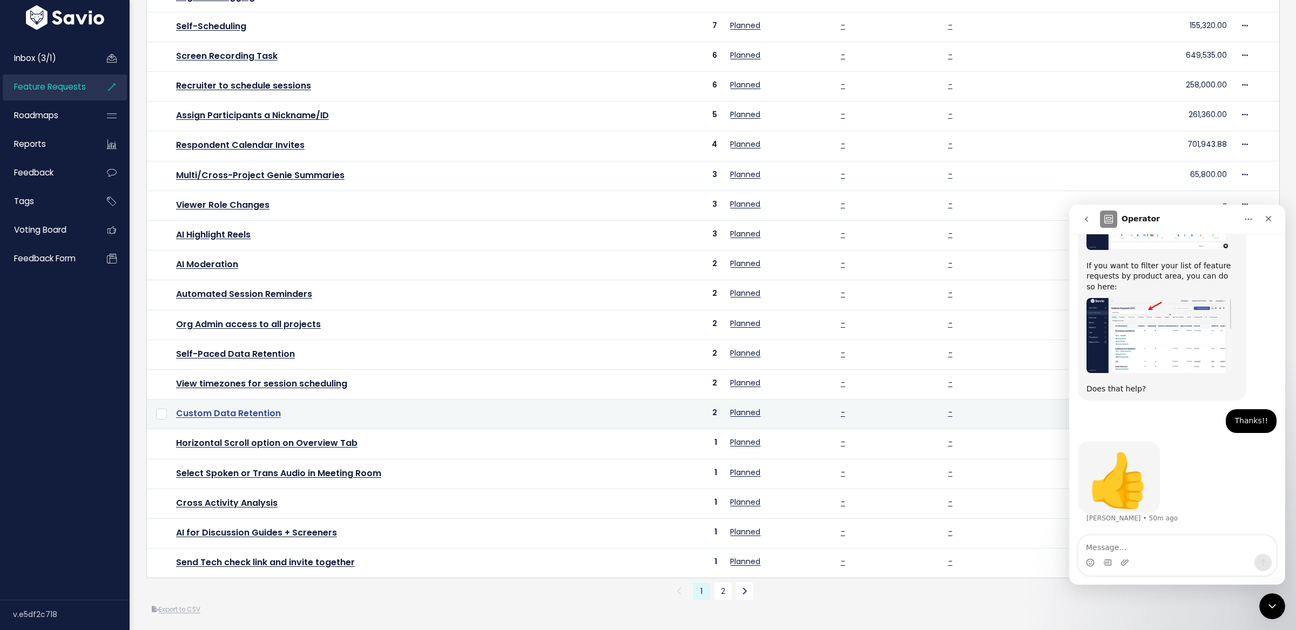
click at [225, 413] on link "Custom Data Retention" at bounding box center [228, 413] width 105 height 12
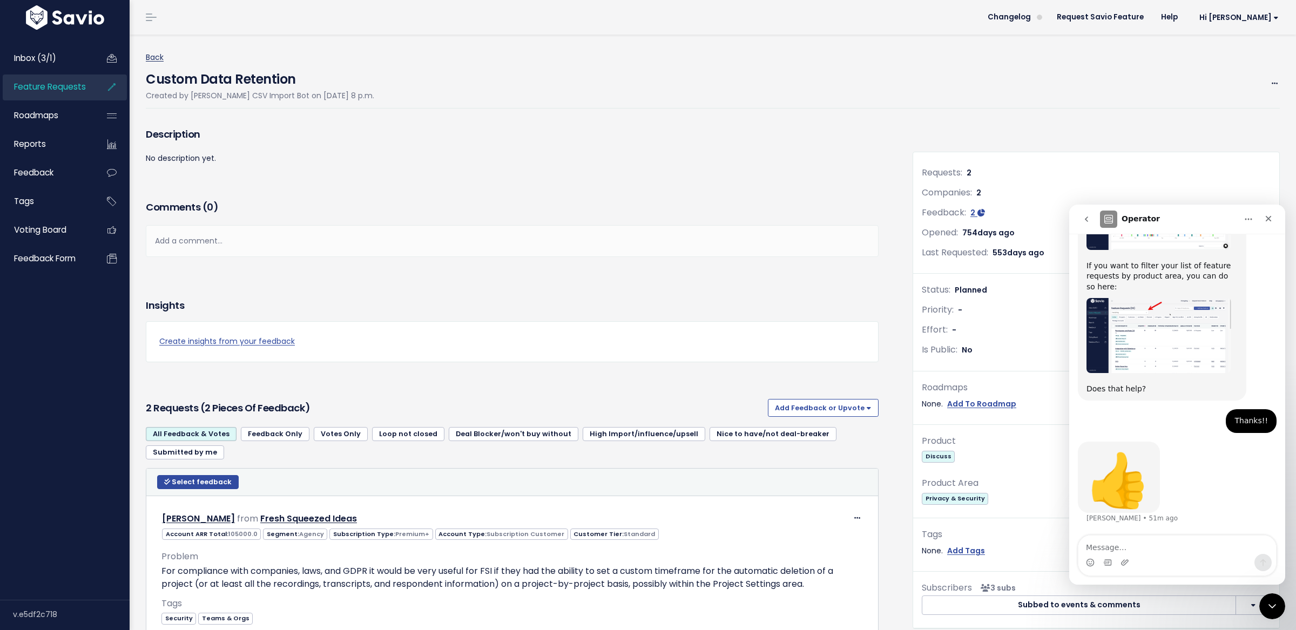
click at [154, 57] on link "Back" at bounding box center [155, 57] width 18 height 11
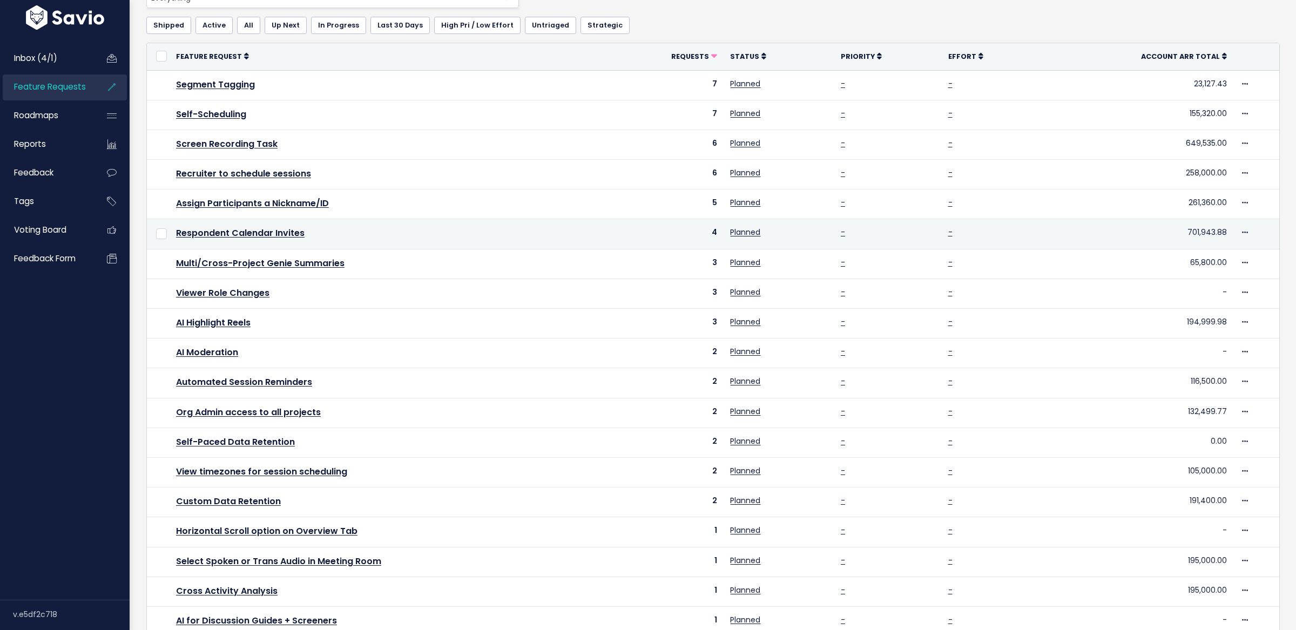
scroll to position [176, 0]
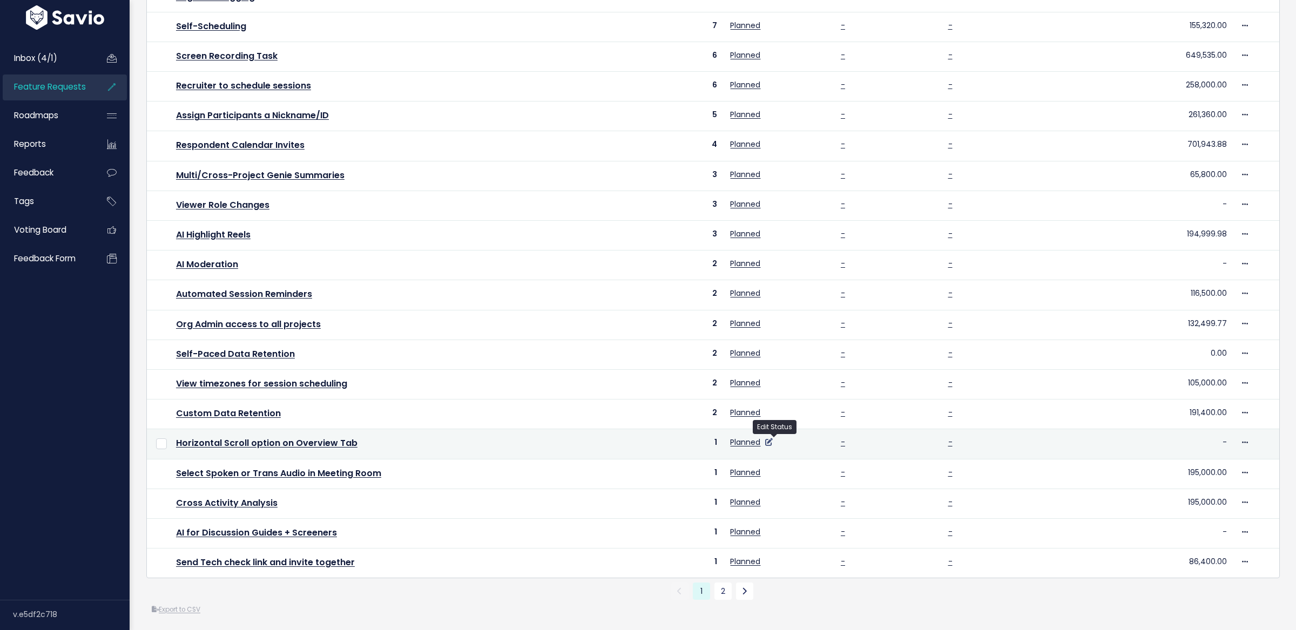
click at [773, 440] on icon at bounding box center [769, 443] width 8 height 8
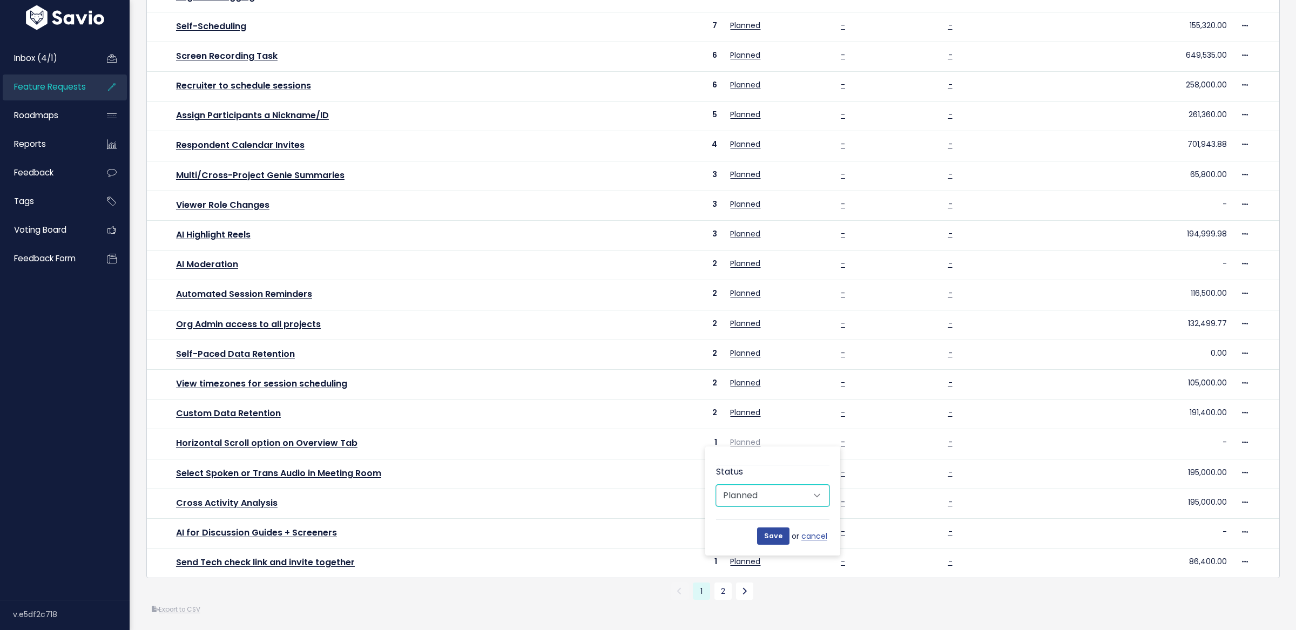
click at [826, 503] on select "Untriaged Under Consideration Planned In Progress Done Closed Won't do" at bounding box center [772, 496] width 113 height 22
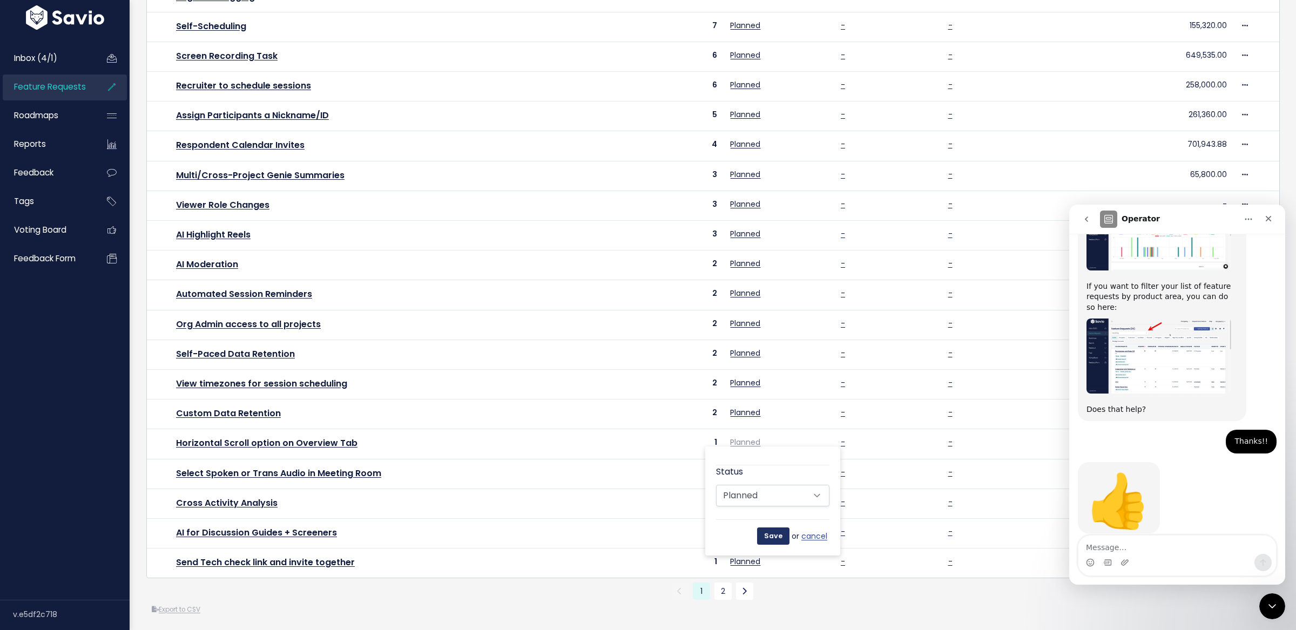
scroll to position [214, 0]
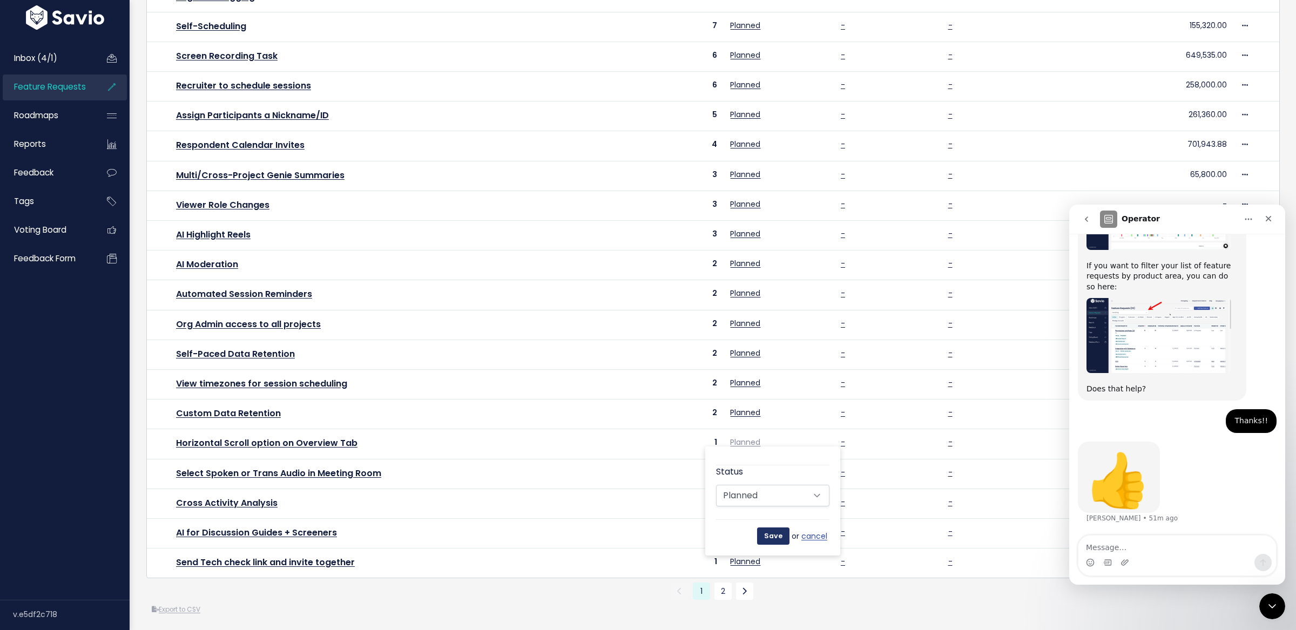
click at [780, 539] on input "Save" at bounding box center [773, 536] width 32 height 17
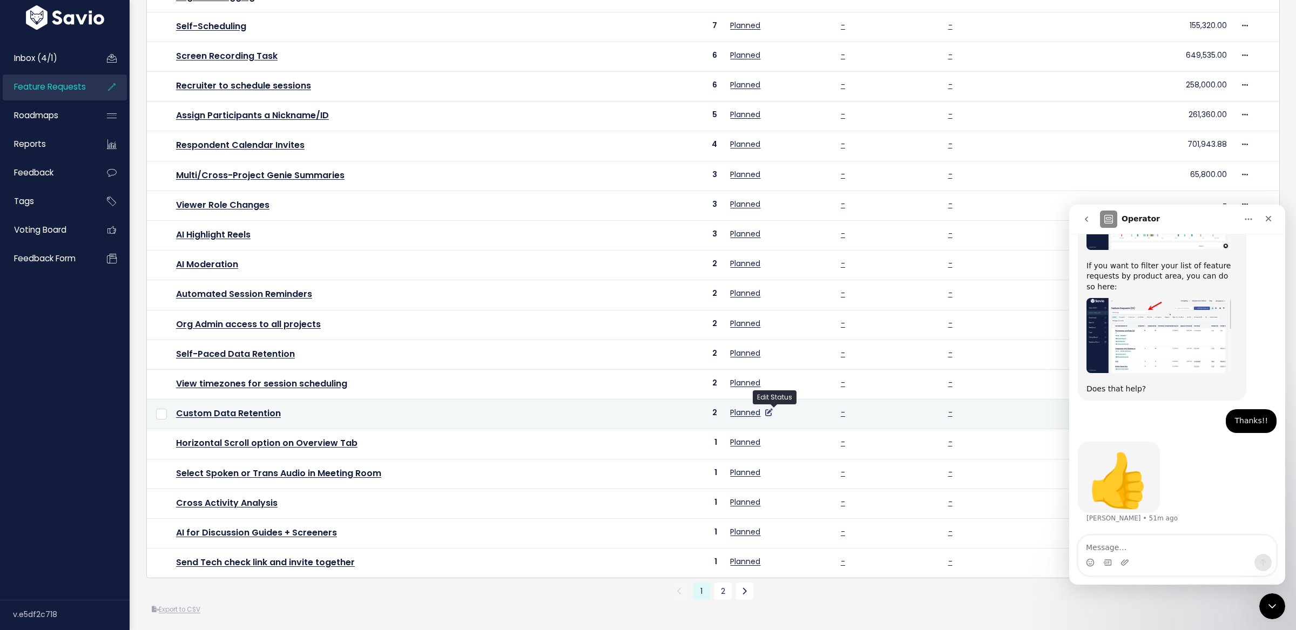
click at [773, 412] on icon at bounding box center [769, 413] width 8 height 8
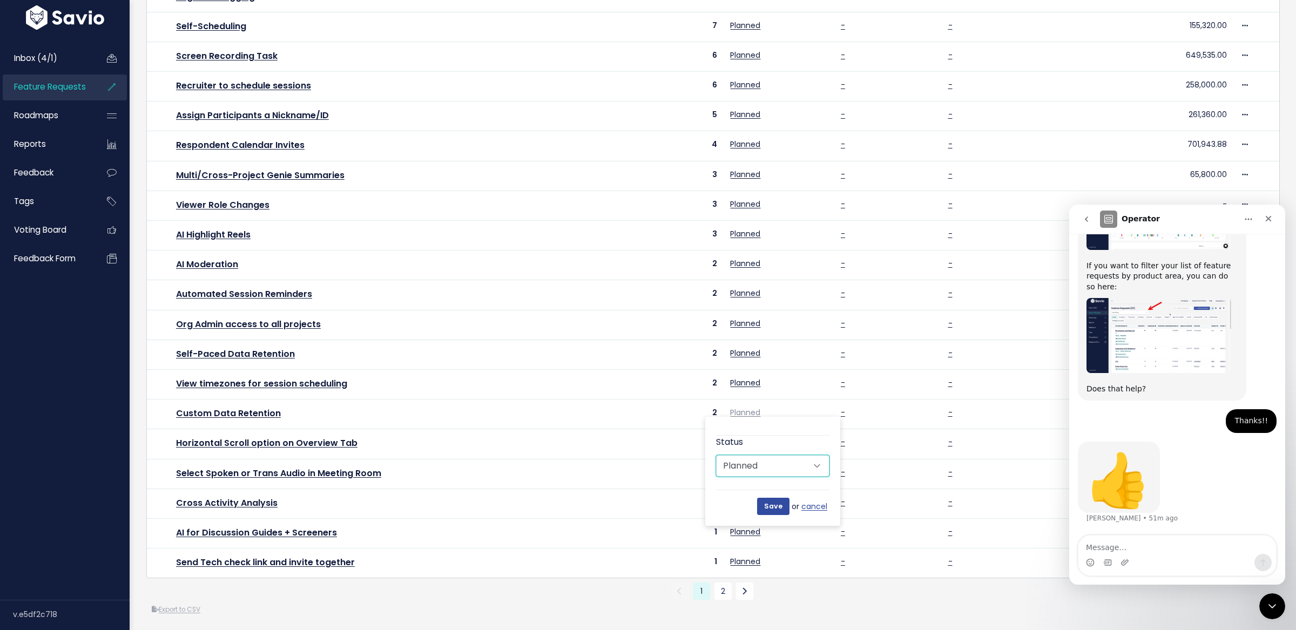
click at [770, 467] on select "Untriaged Under Consideration Planned In Progress Done Closed Won't do" at bounding box center [772, 466] width 113 height 22
select select "SHIPPED"
click at [716, 455] on select "Untriaged Under Consideration Planned In Progress Done Closed Won't do" at bounding box center [772, 466] width 113 height 22
click at [771, 508] on input "Save" at bounding box center [773, 506] width 32 height 17
click at [722, 587] on link "2" at bounding box center [723, 591] width 17 height 17
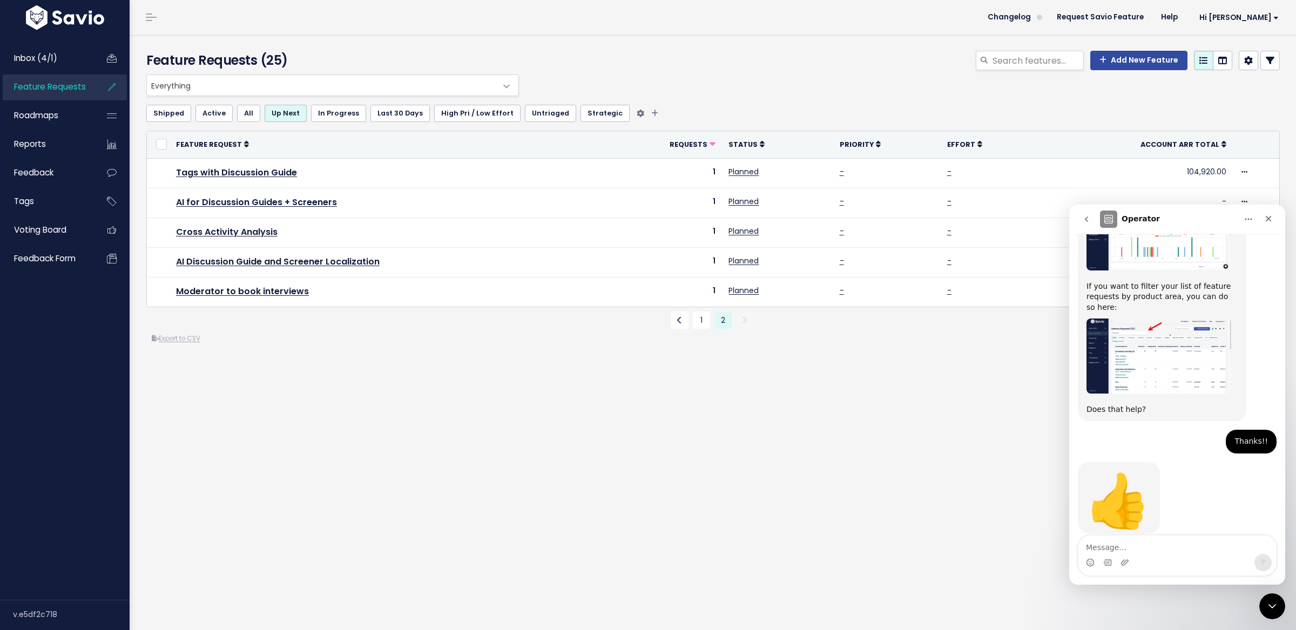
scroll to position [214, 0]
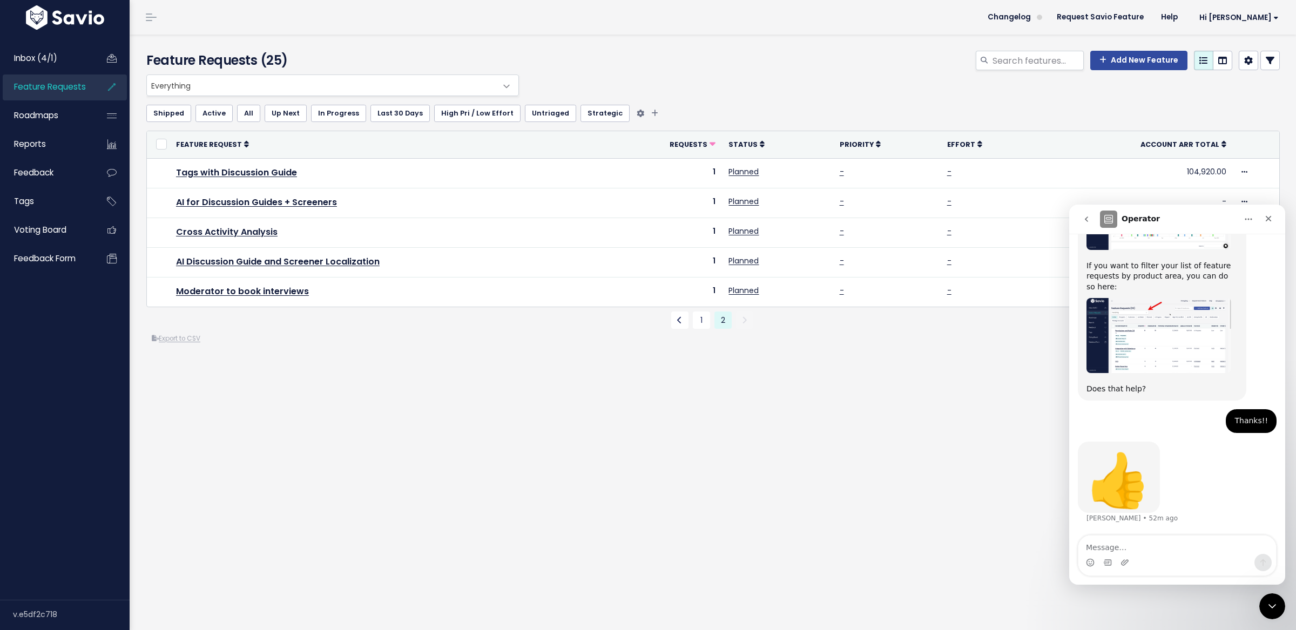
click at [344, 116] on link "In Progress" at bounding box center [338, 113] width 55 height 17
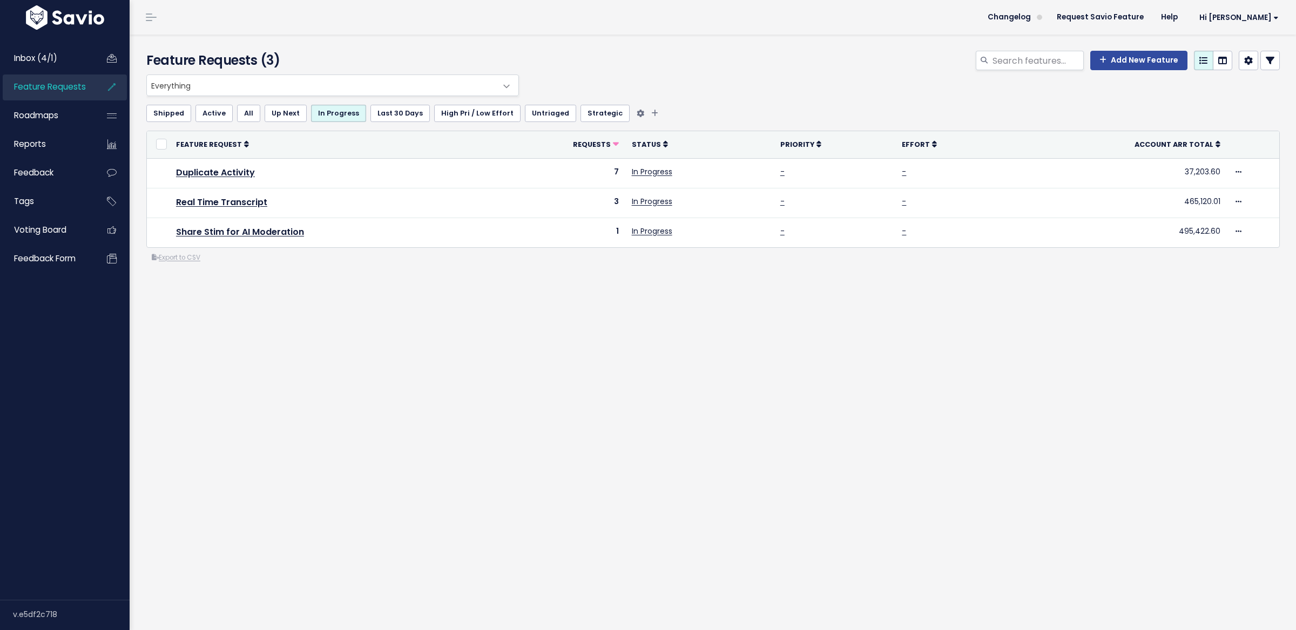
click at [289, 116] on link "Up Next" at bounding box center [286, 113] width 42 height 17
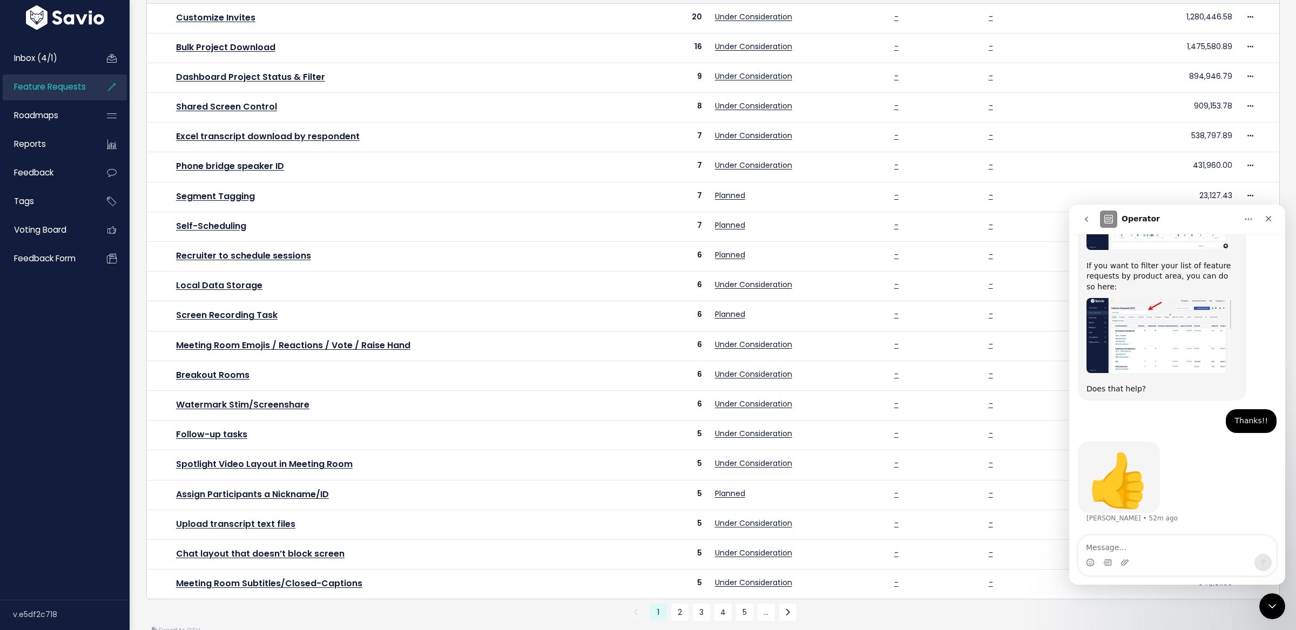
scroll to position [176, 0]
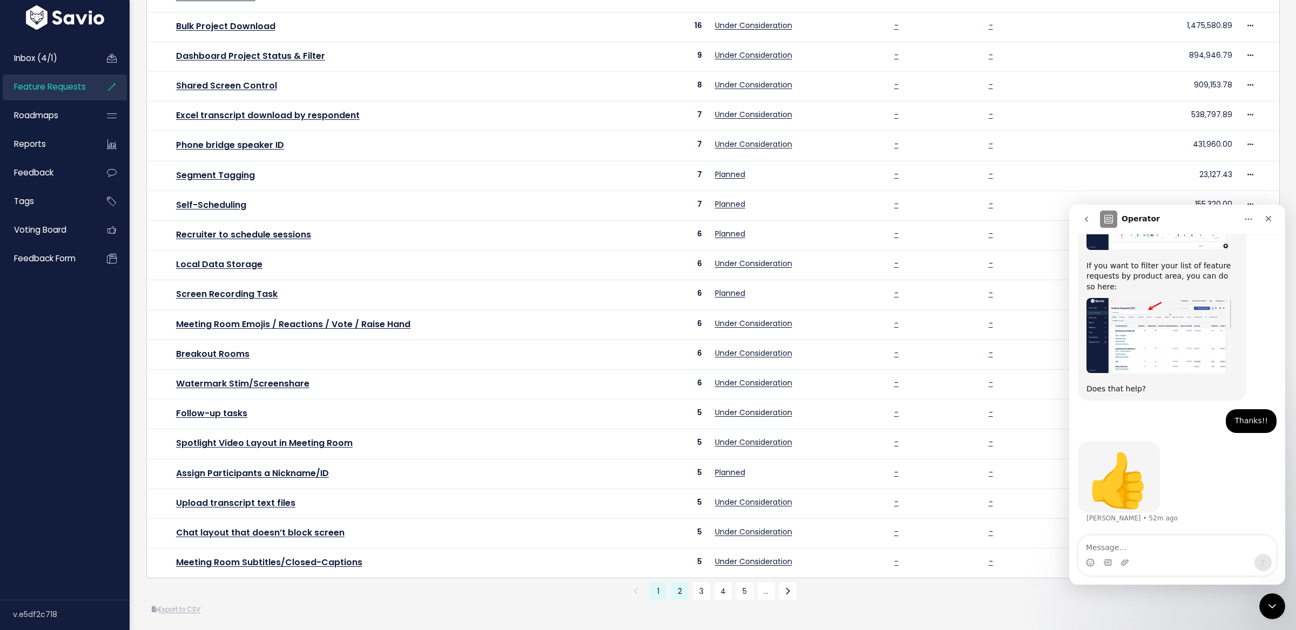
click at [676, 589] on link "2" at bounding box center [679, 591] width 17 height 17
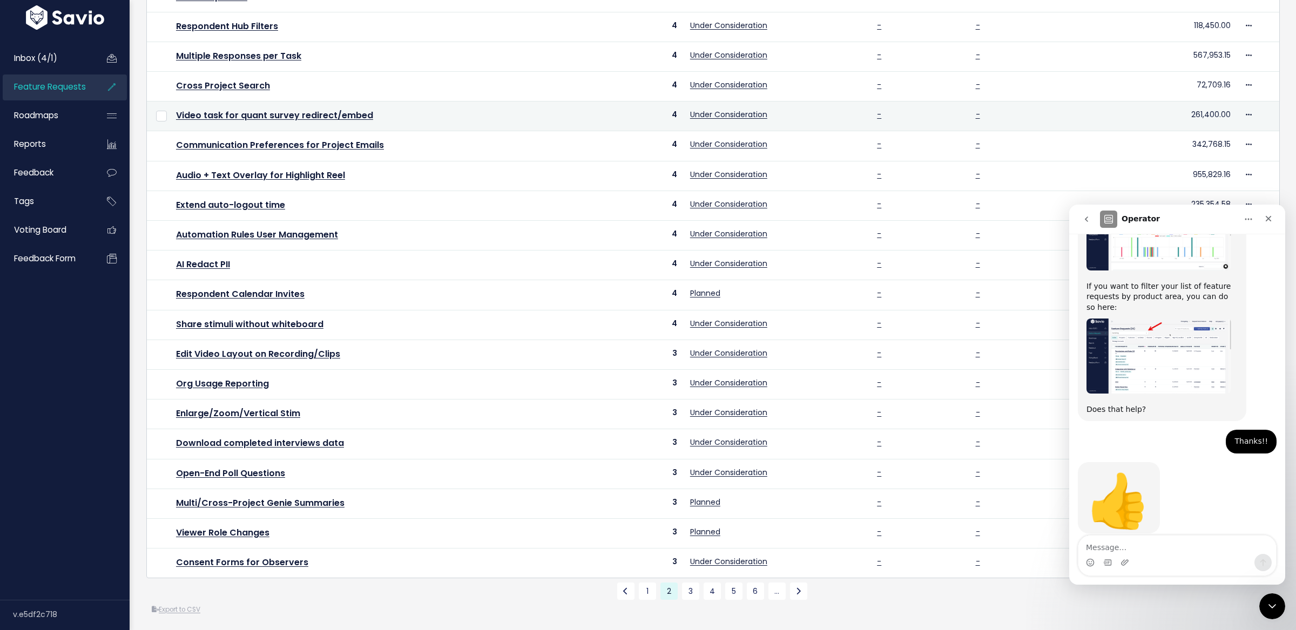
scroll to position [214, 0]
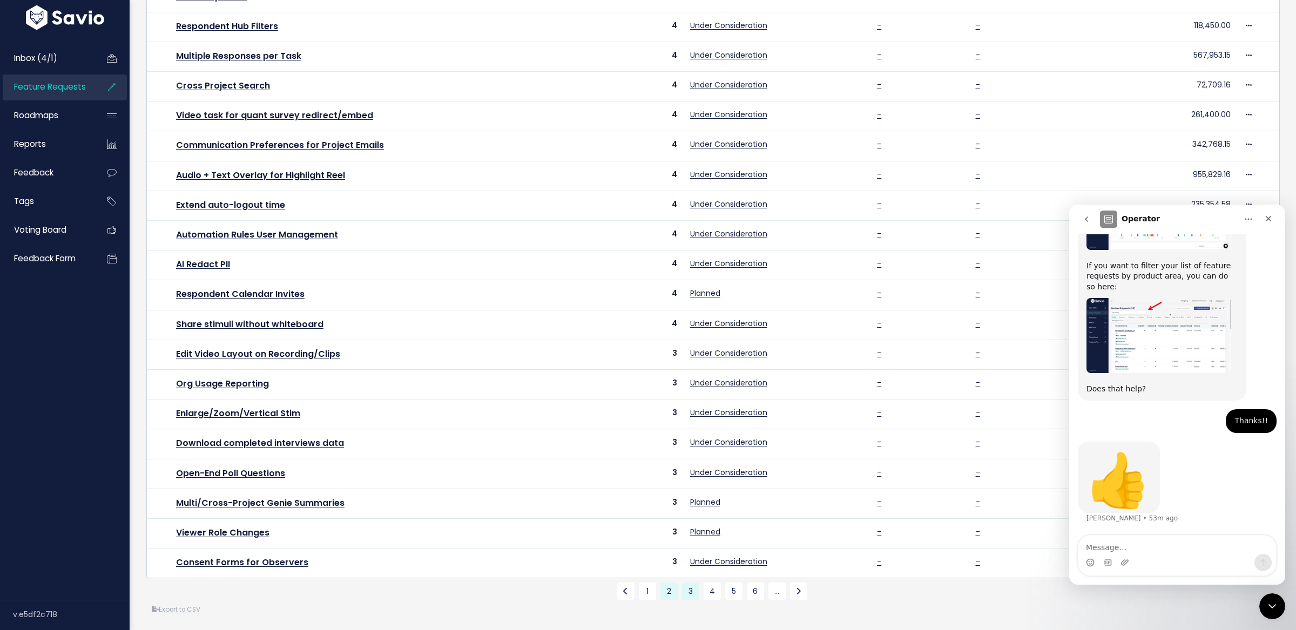
click at [696, 590] on link "3" at bounding box center [690, 591] width 17 height 17
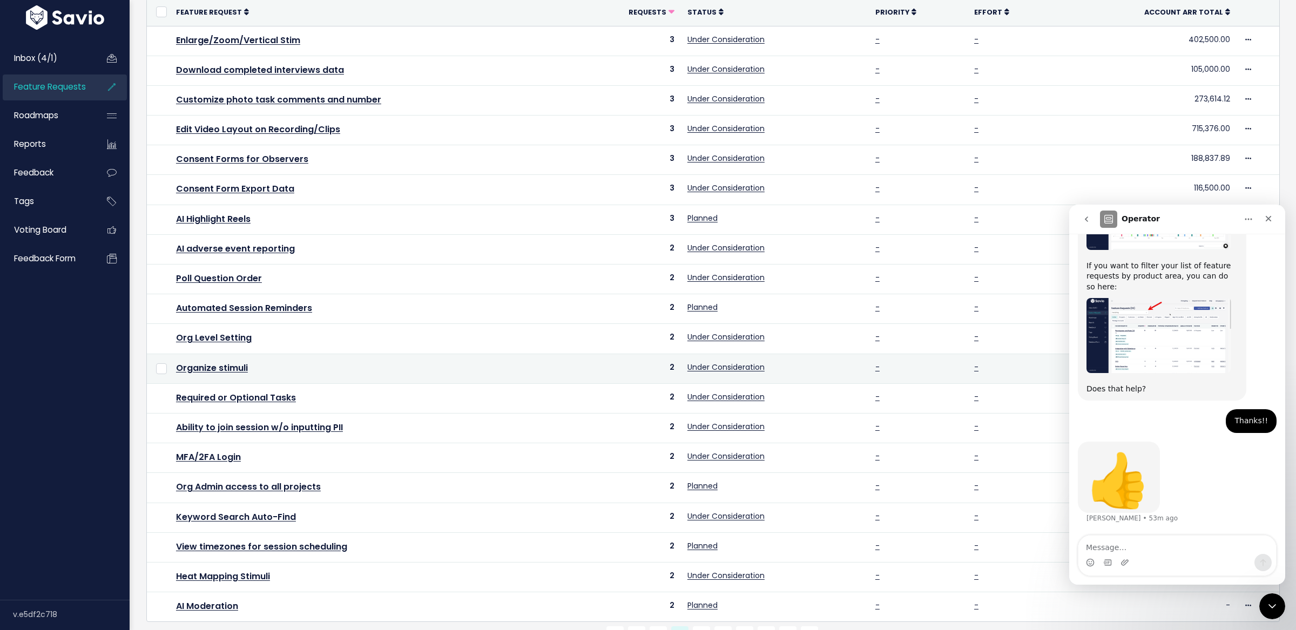
scroll to position [176, 0]
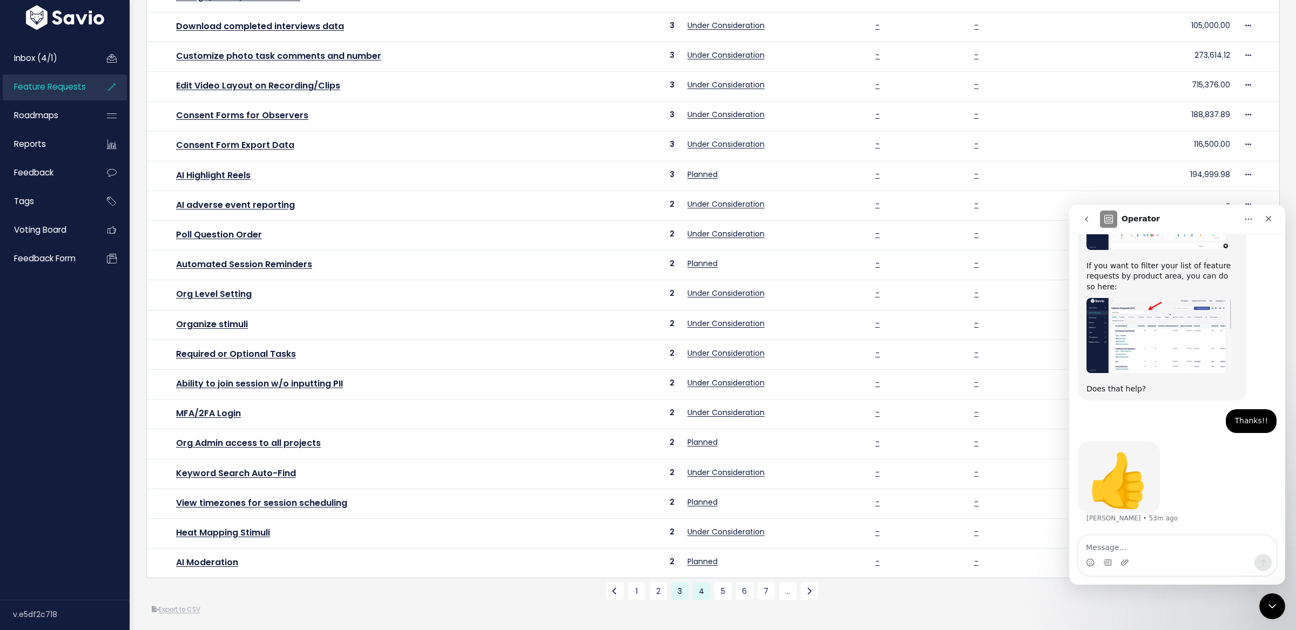
click at [709, 587] on link "4" at bounding box center [701, 591] width 17 height 17
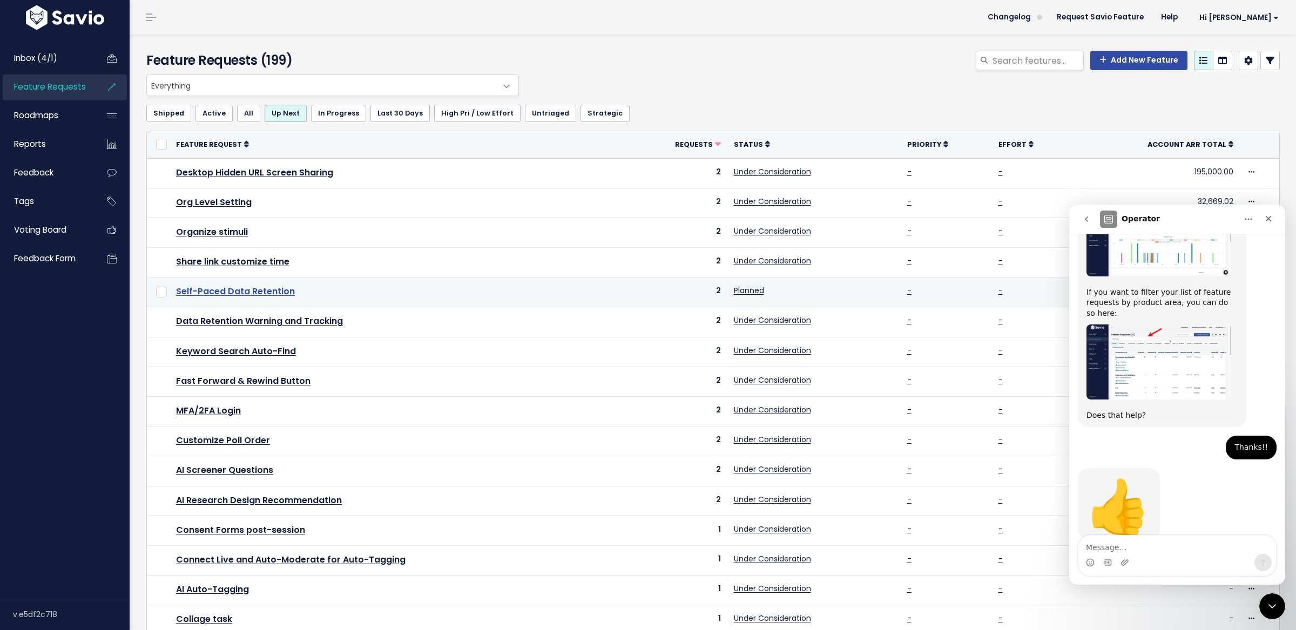
scroll to position [214, 0]
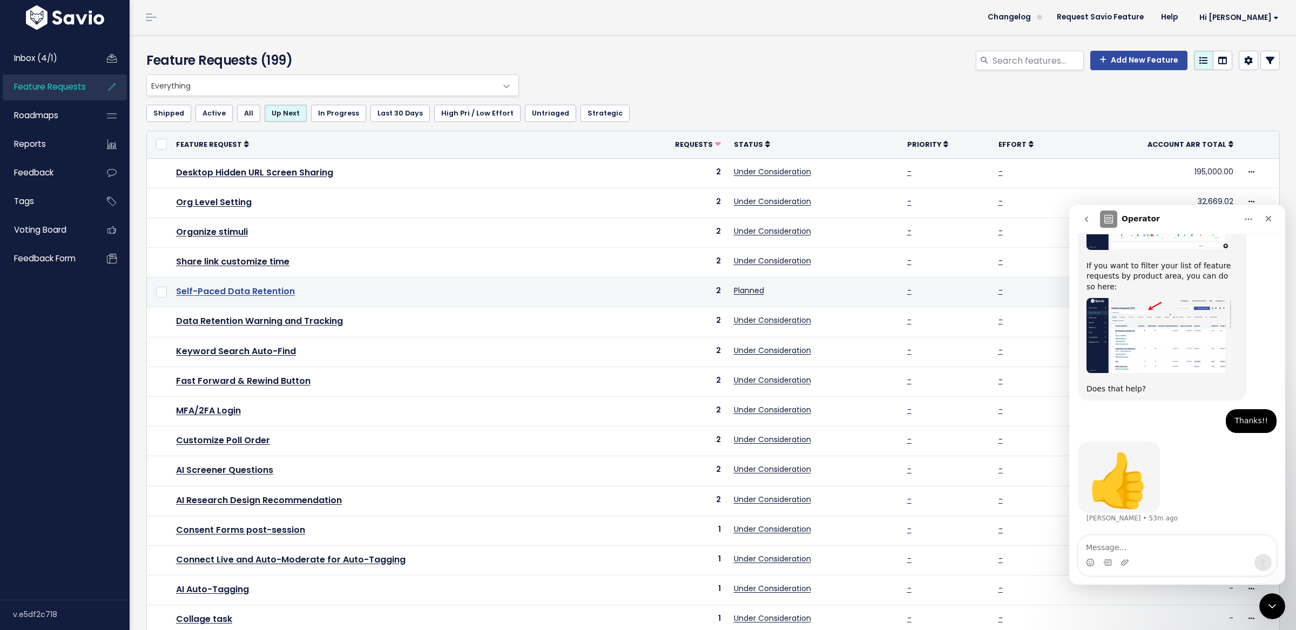
click at [264, 292] on link "Self-Paced Data Retention" at bounding box center [235, 291] width 119 height 12
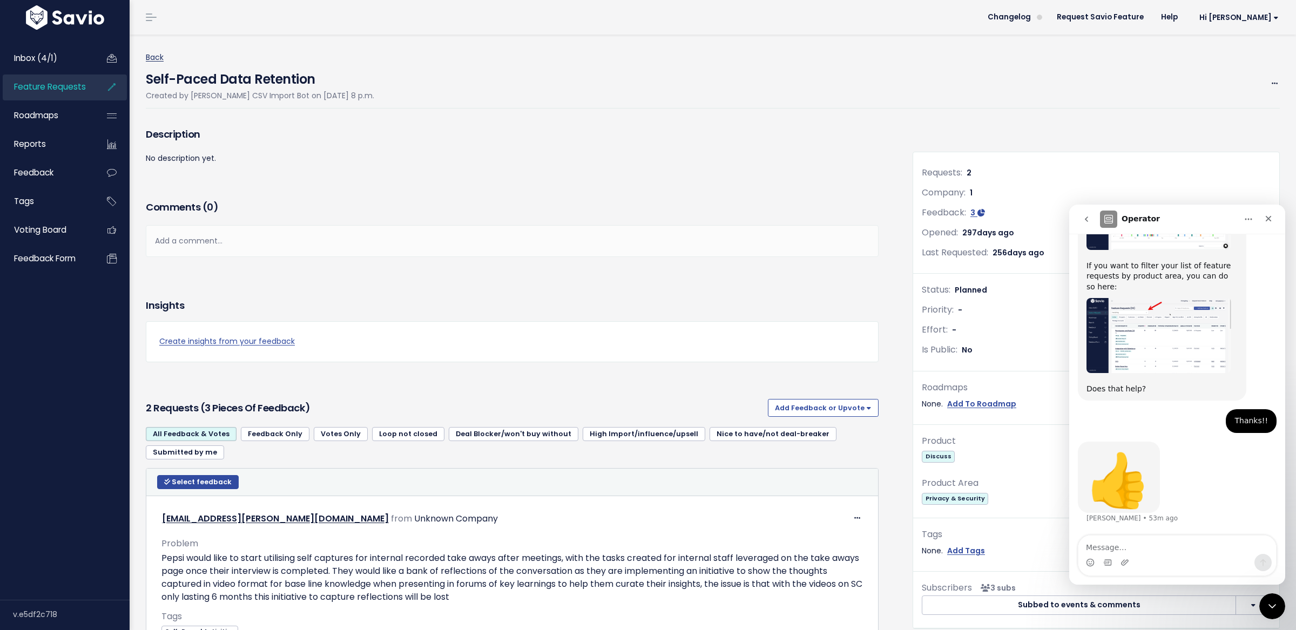
click at [155, 59] on link "Back" at bounding box center [155, 57] width 18 height 11
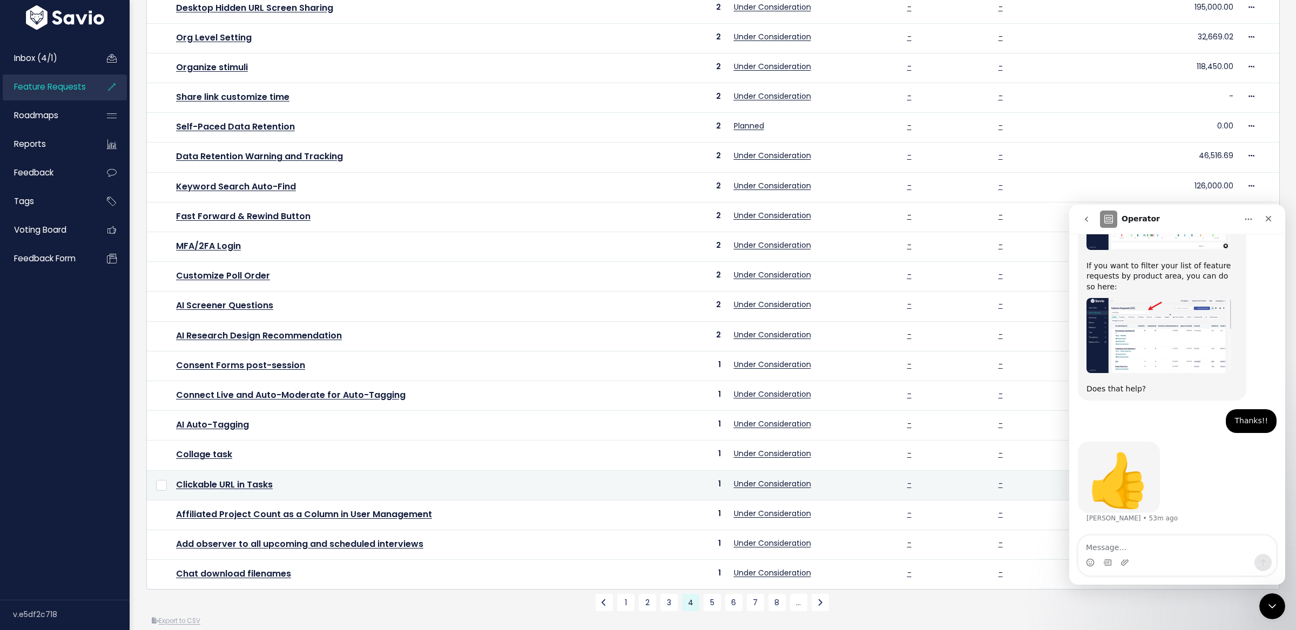
scroll to position [176, 0]
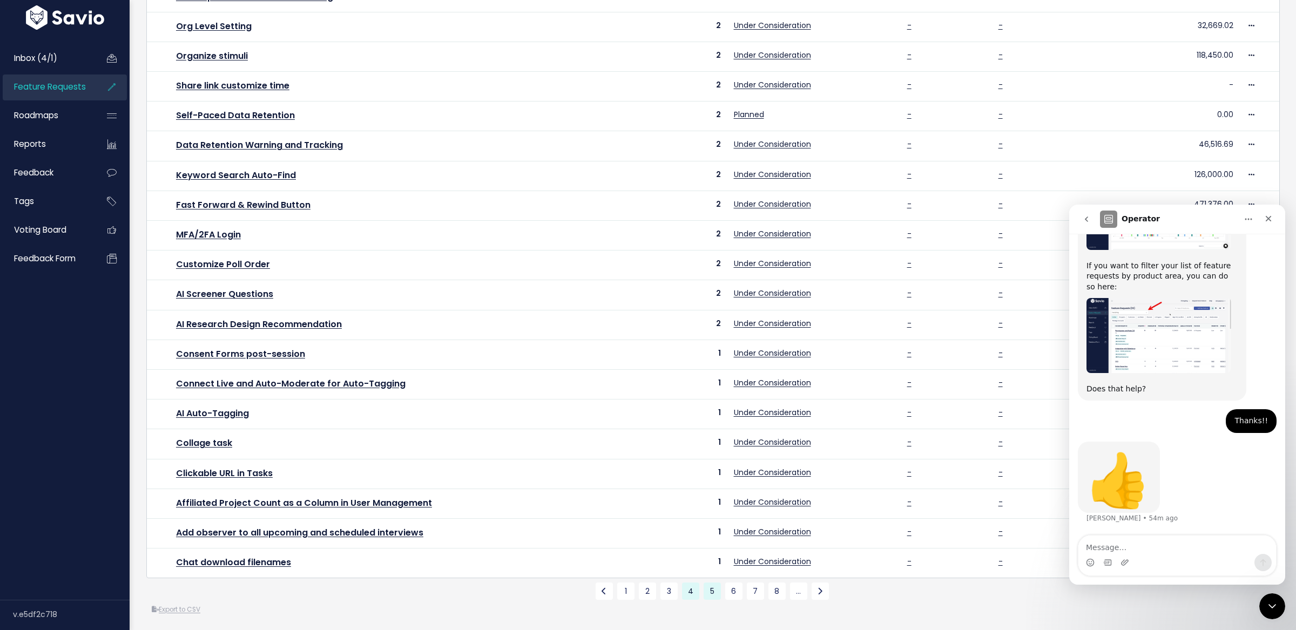
click at [711, 589] on link "5" at bounding box center [712, 591] width 17 height 17
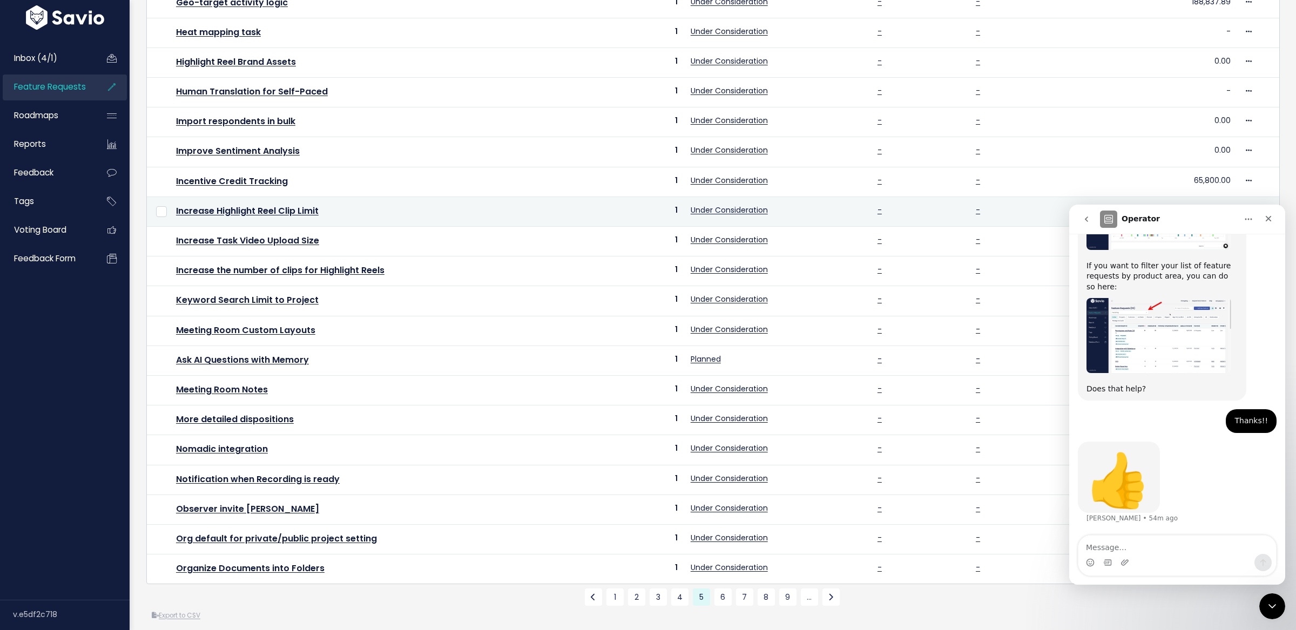
scroll to position [176, 0]
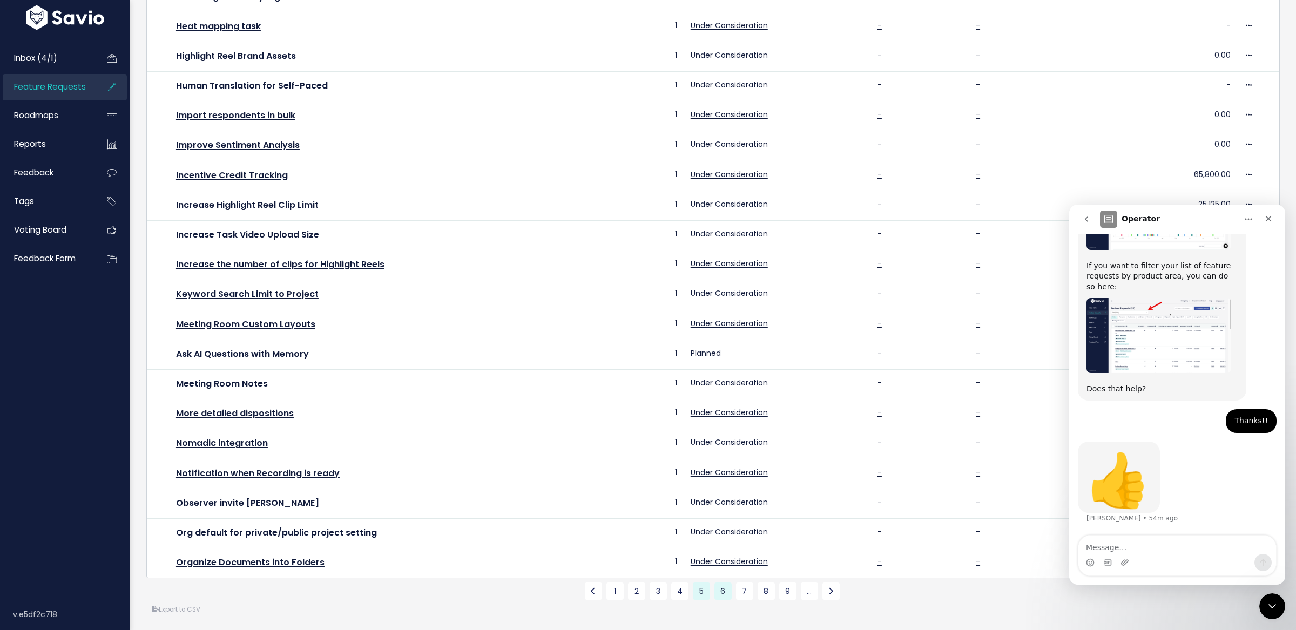
click at [724, 594] on link "6" at bounding box center [723, 591] width 17 height 17
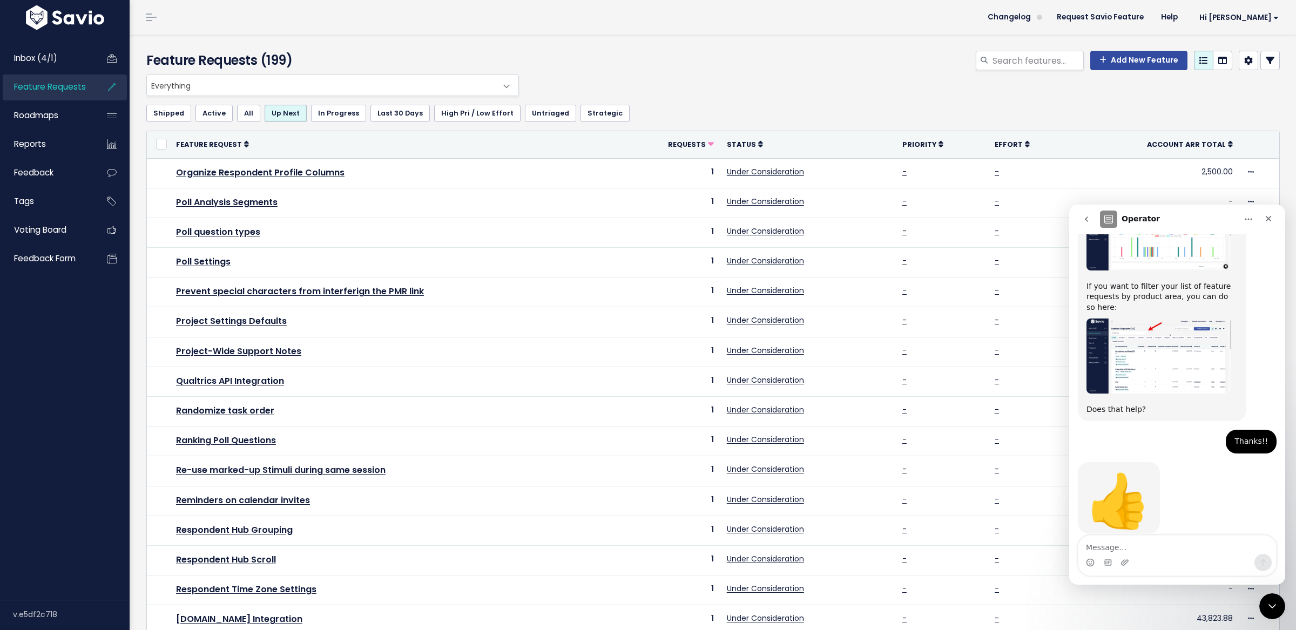
scroll to position [214, 0]
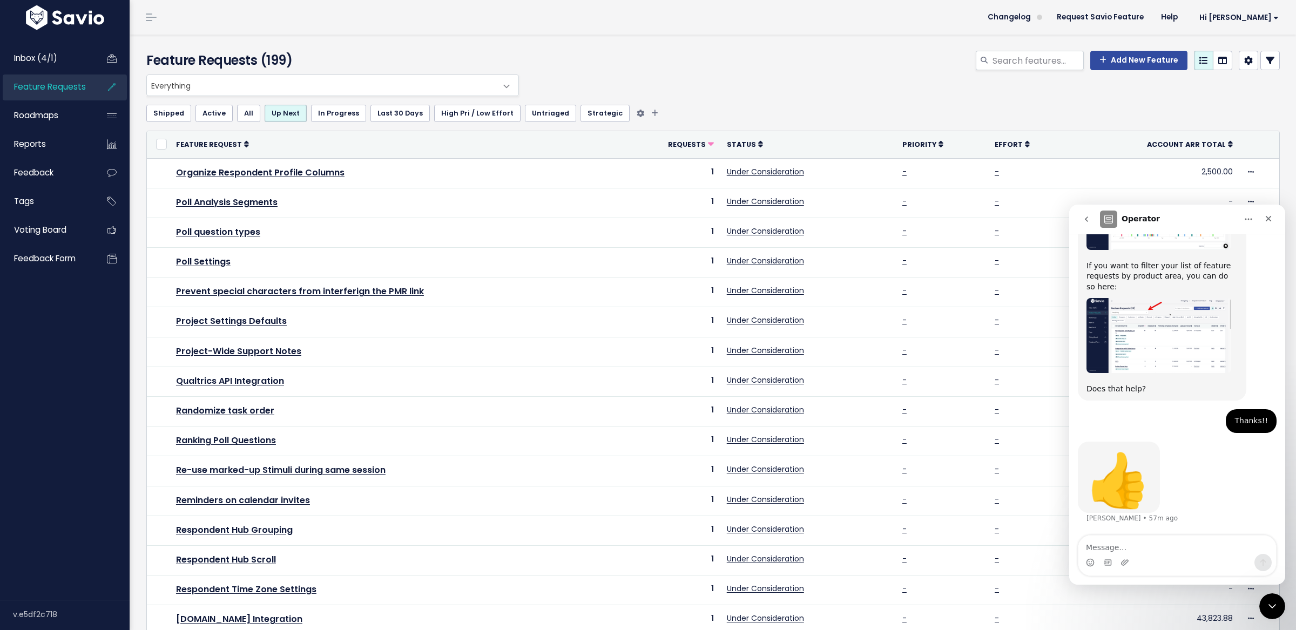
click at [202, 119] on link "Active" at bounding box center [214, 113] width 37 height 17
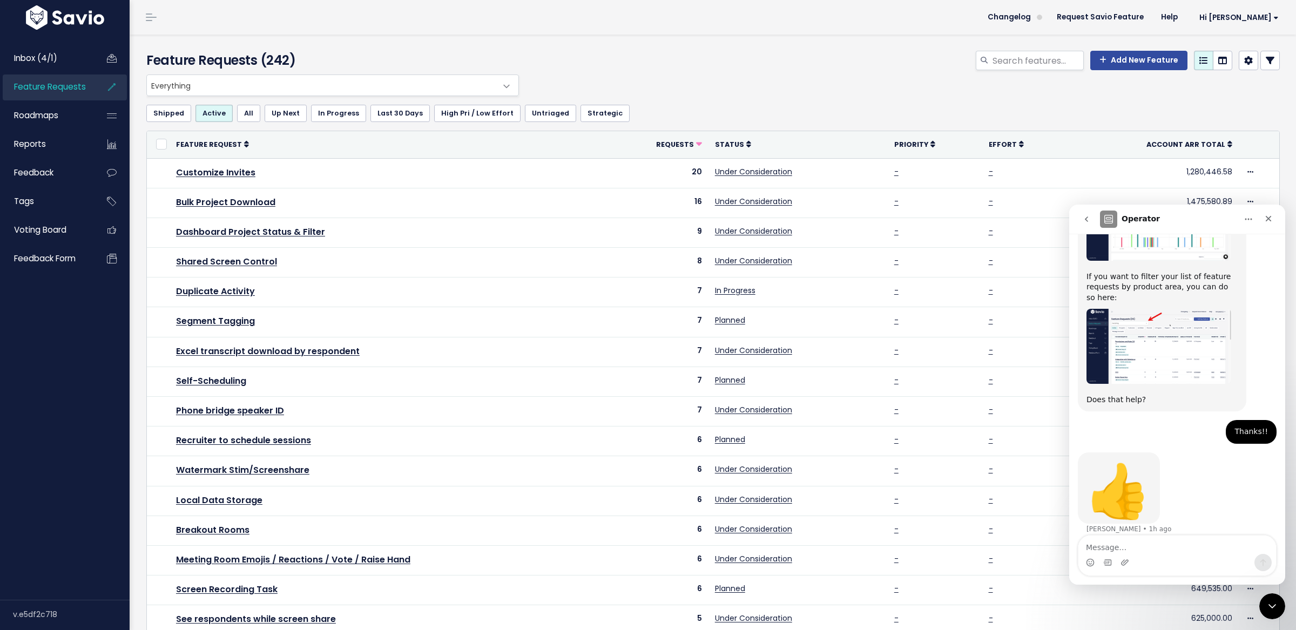
scroll to position [214, 0]
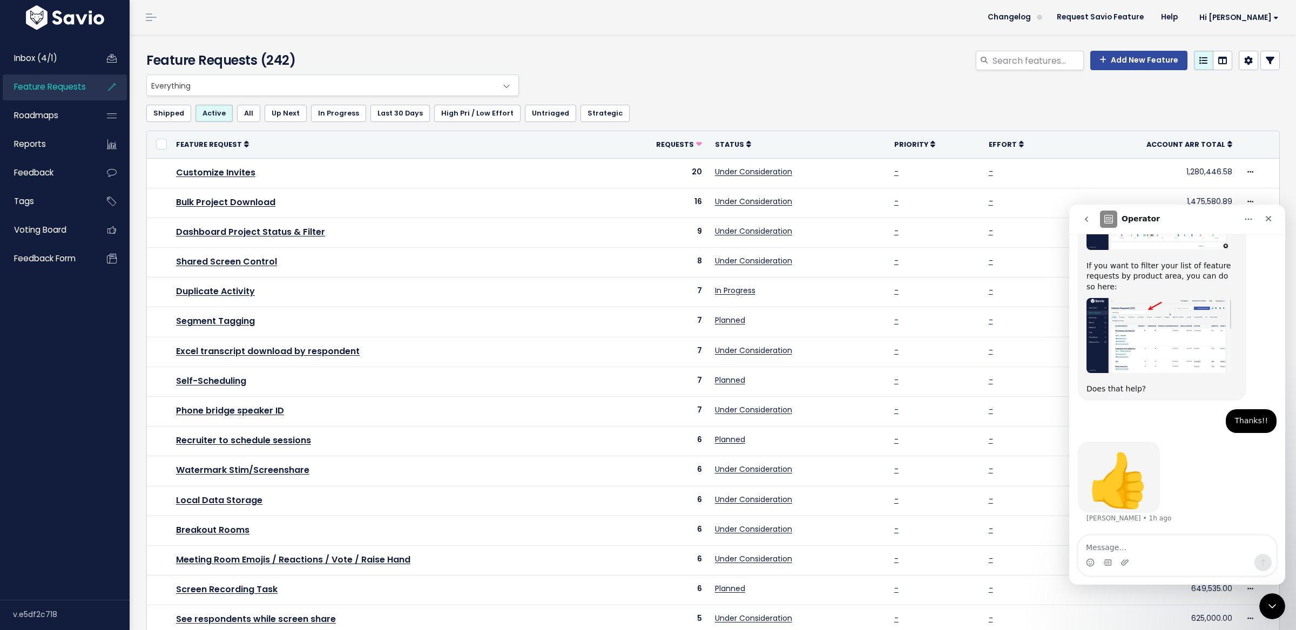
click at [1272, 54] on link at bounding box center [1270, 60] width 19 height 19
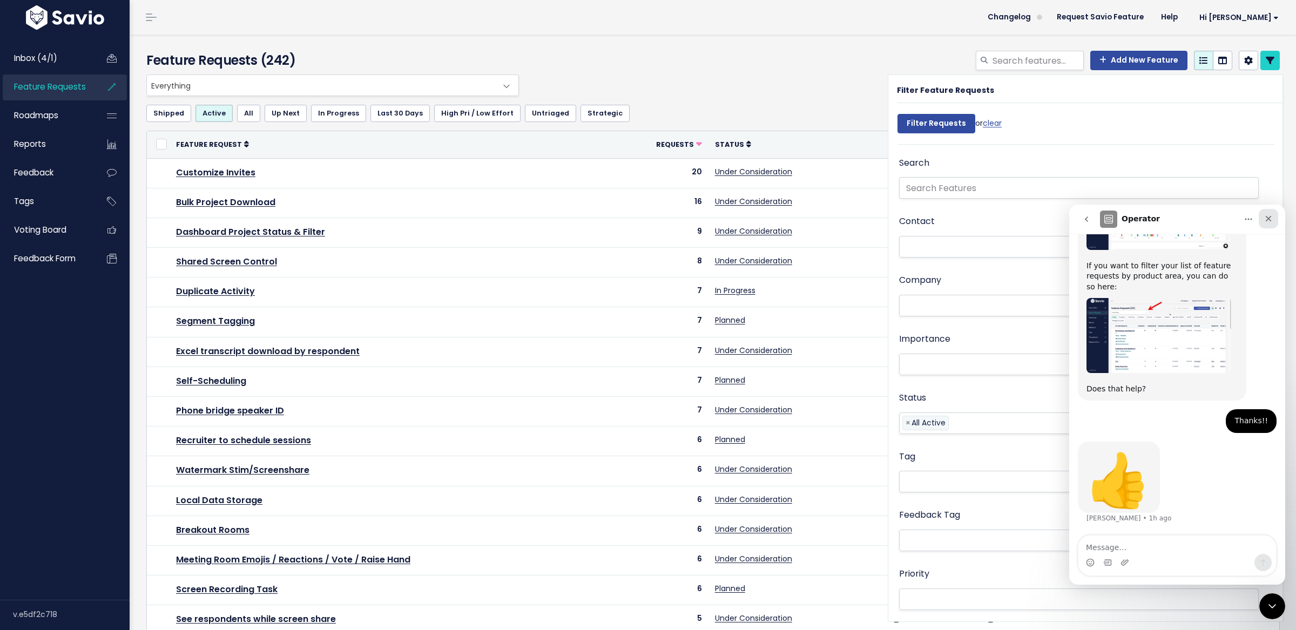
click at [1268, 219] on icon "Close" at bounding box center [1268, 218] width 9 height 9
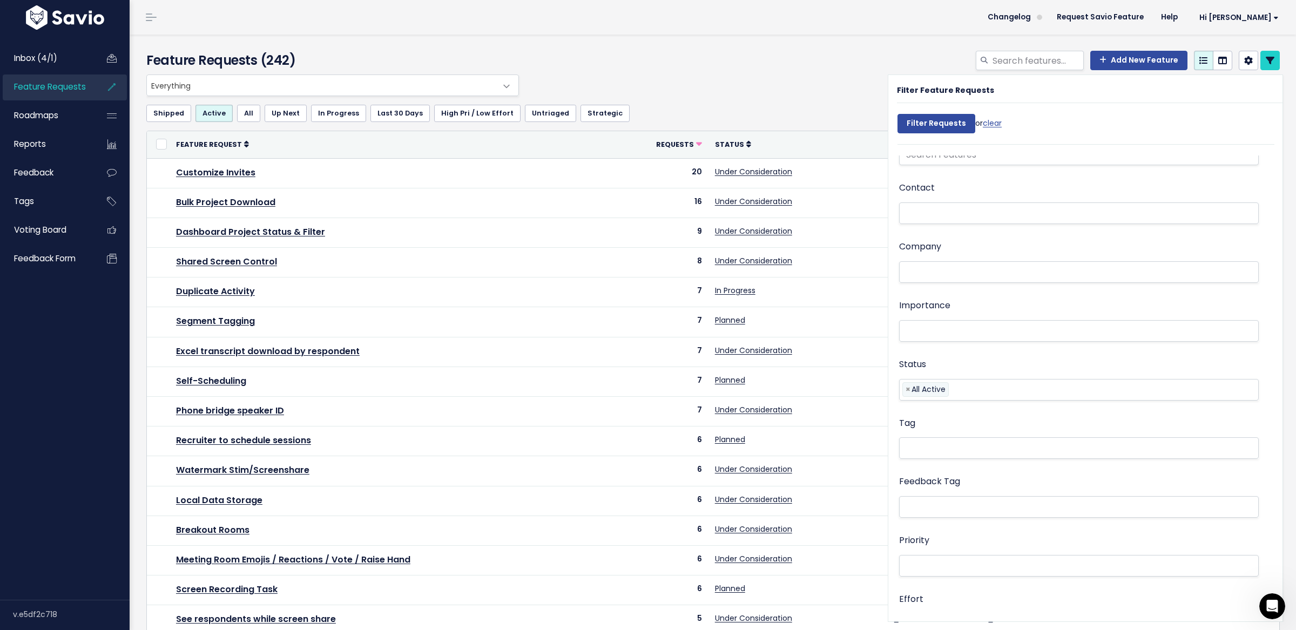
scroll to position [0, 0]
click at [1271, 60] on icon at bounding box center [1270, 60] width 9 height 9
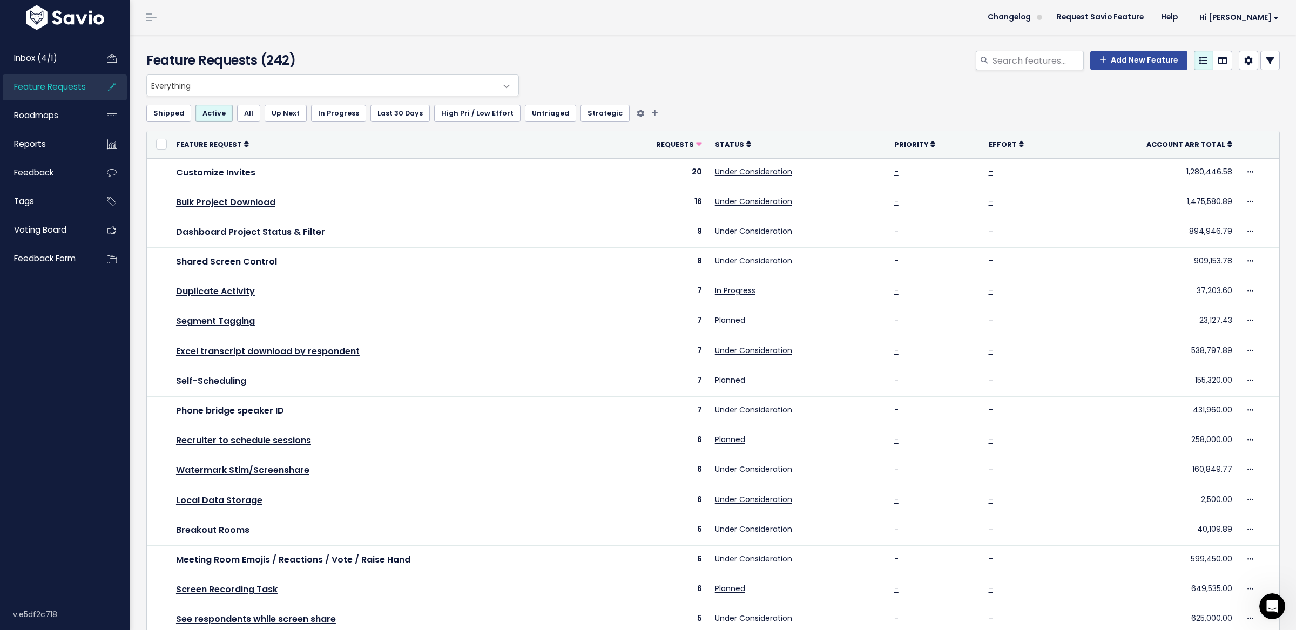
click at [294, 114] on link "Up Next" at bounding box center [286, 113] width 42 height 17
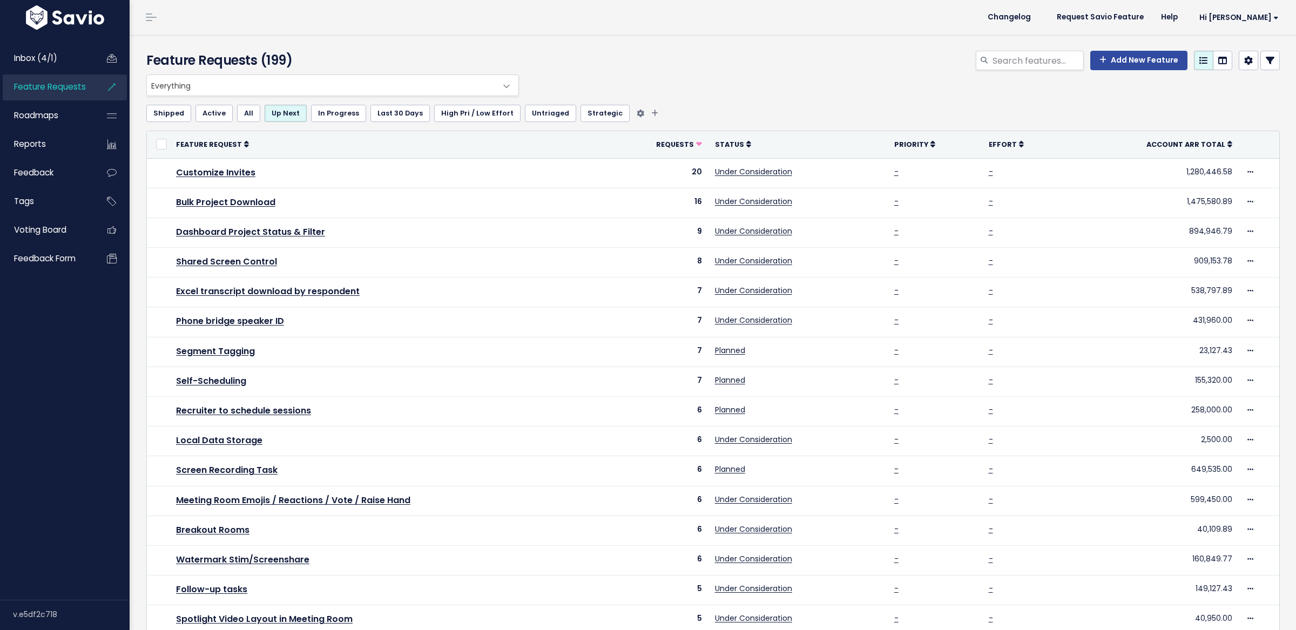
click at [338, 115] on link "In Progress" at bounding box center [338, 113] width 55 height 17
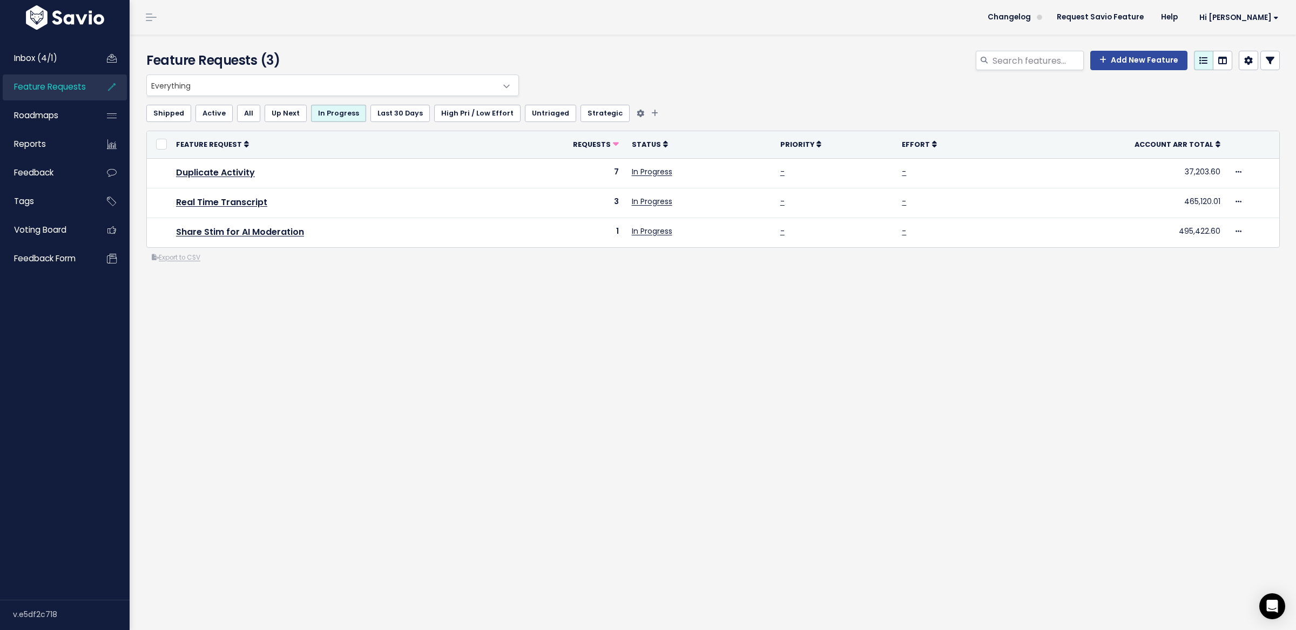
click at [212, 116] on link "Active" at bounding box center [214, 113] width 37 height 17
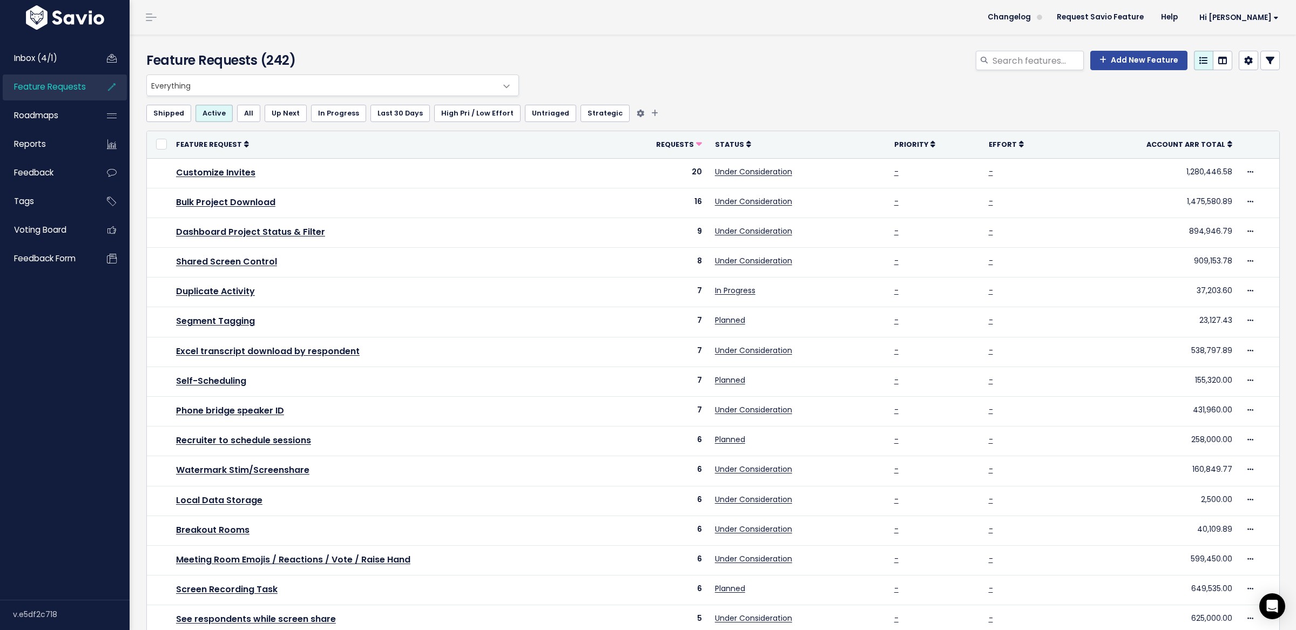
click at [542, 107] on link "Untriaged" at bounding box center [550, 113] width 51 height 17
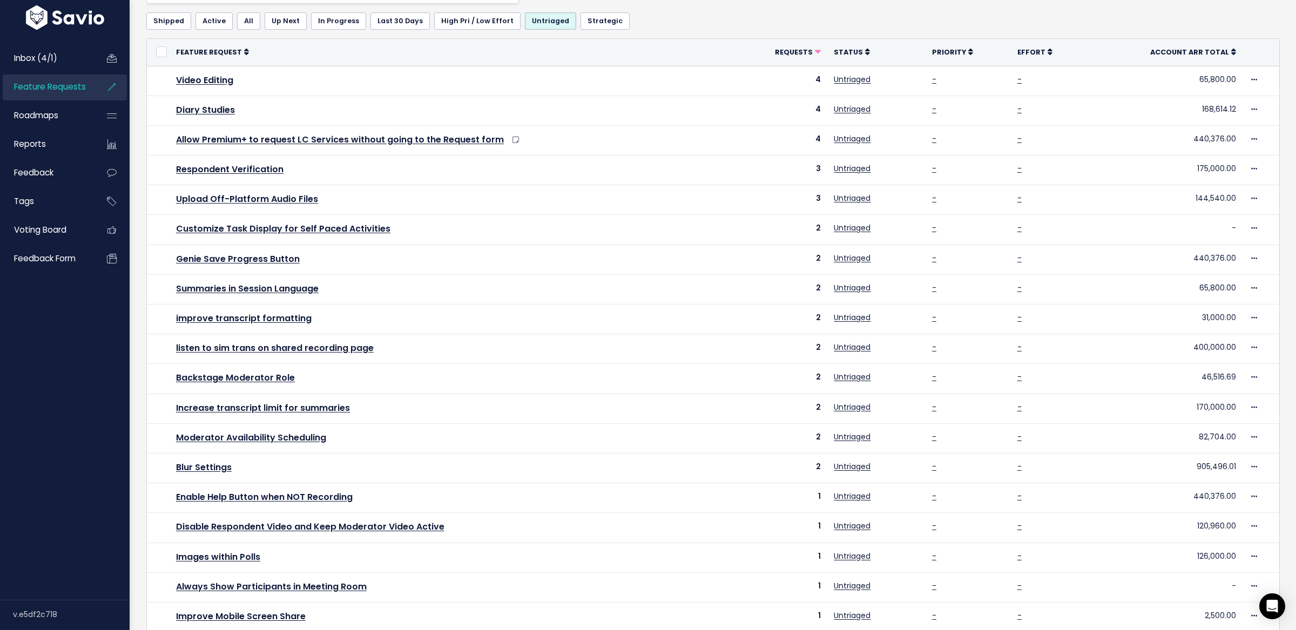
scroll to position [176, 0]
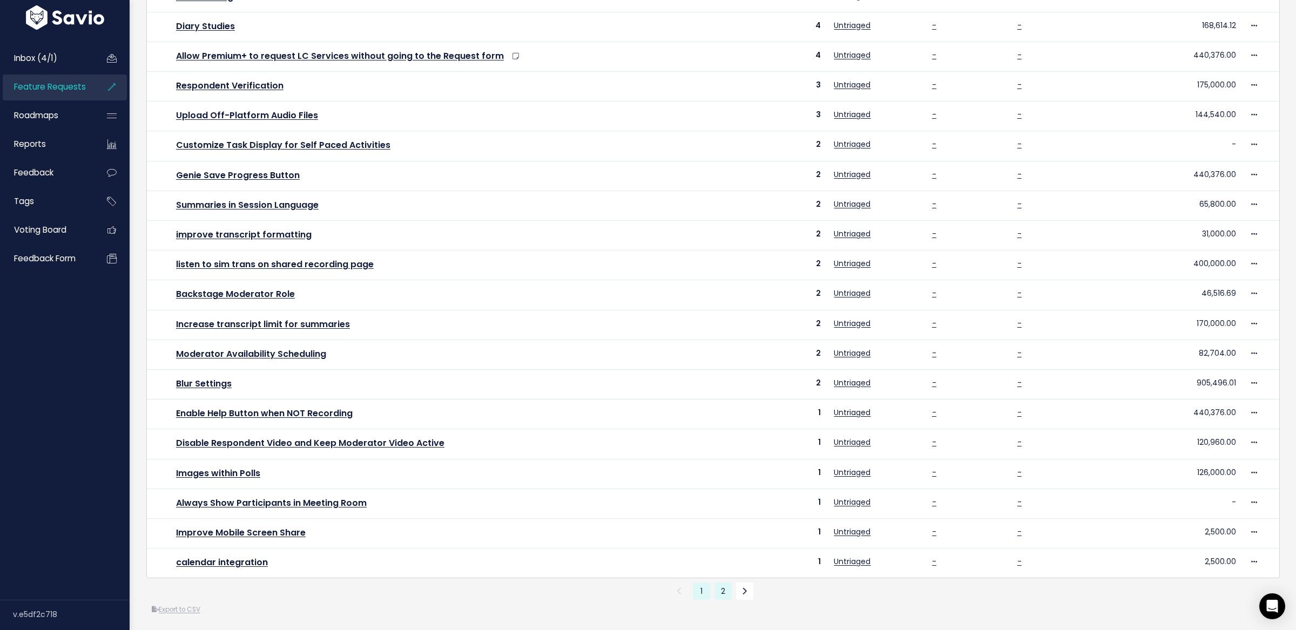
click at [723, 596] on link "2" at bounding box center [723, 591] width 17 height 17
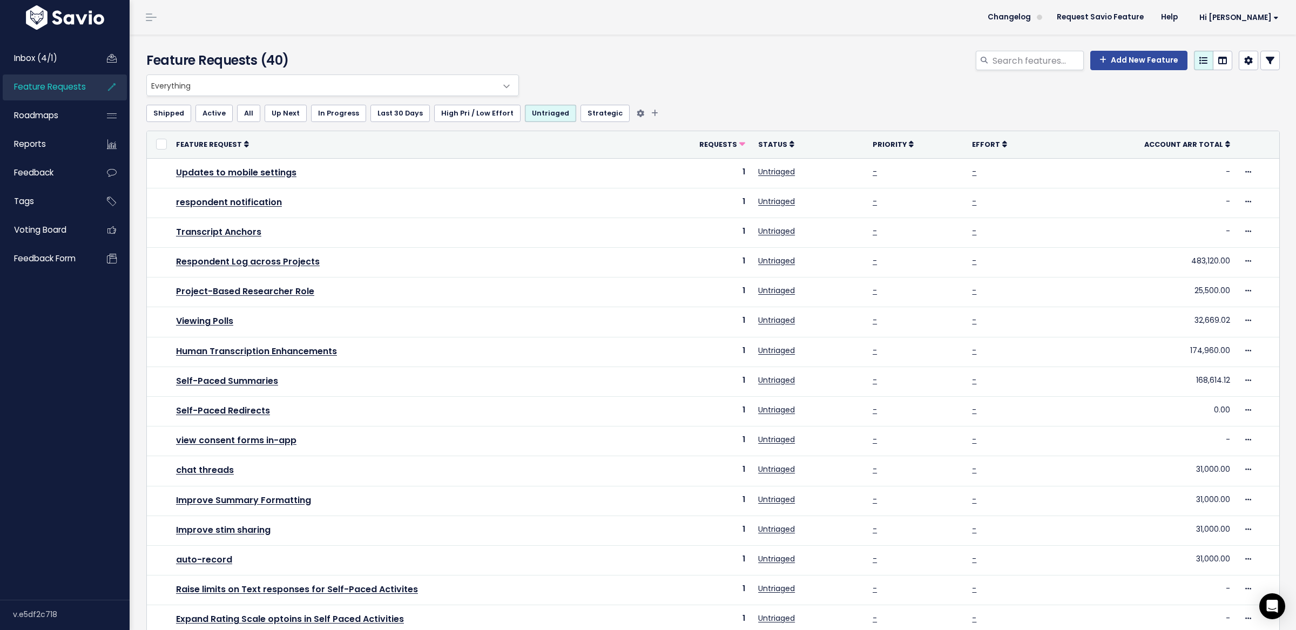
click at [218, 113] on link "Active" at bounding box center [214, 113] width 37 height 17
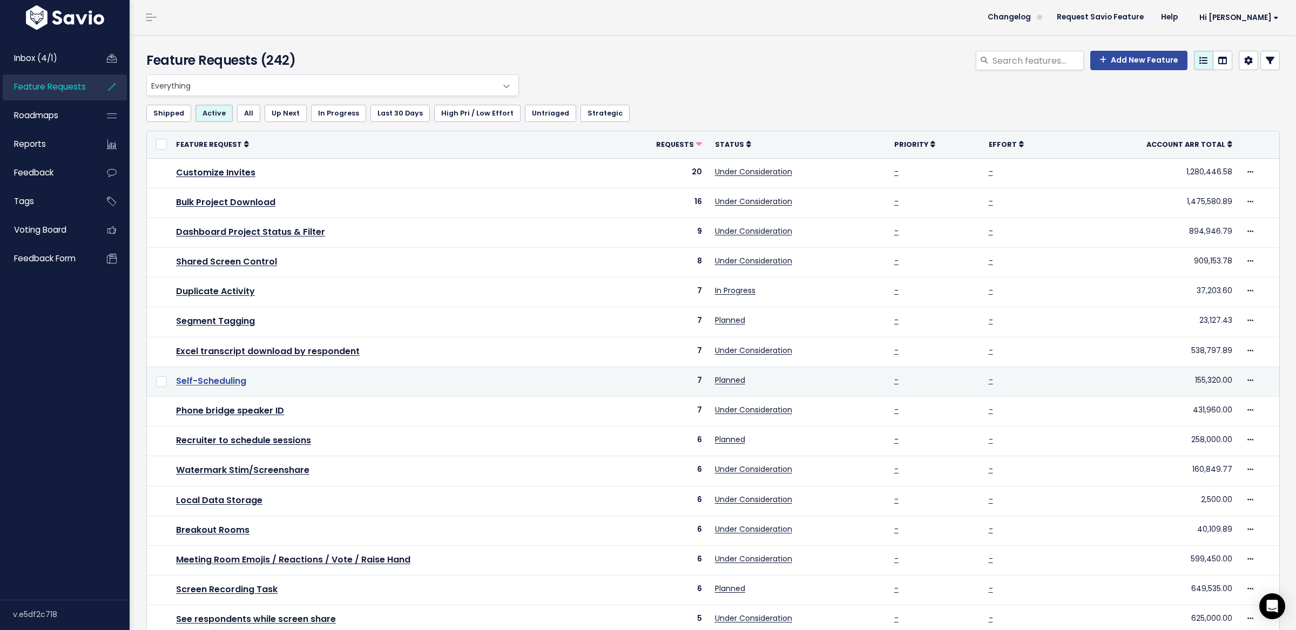
click at [223, 381] on link "Self-Scheduling" at bounding box center [211, 381] width 70 height 12
